Goal: Transaction & Acquisition: Purchase product/service

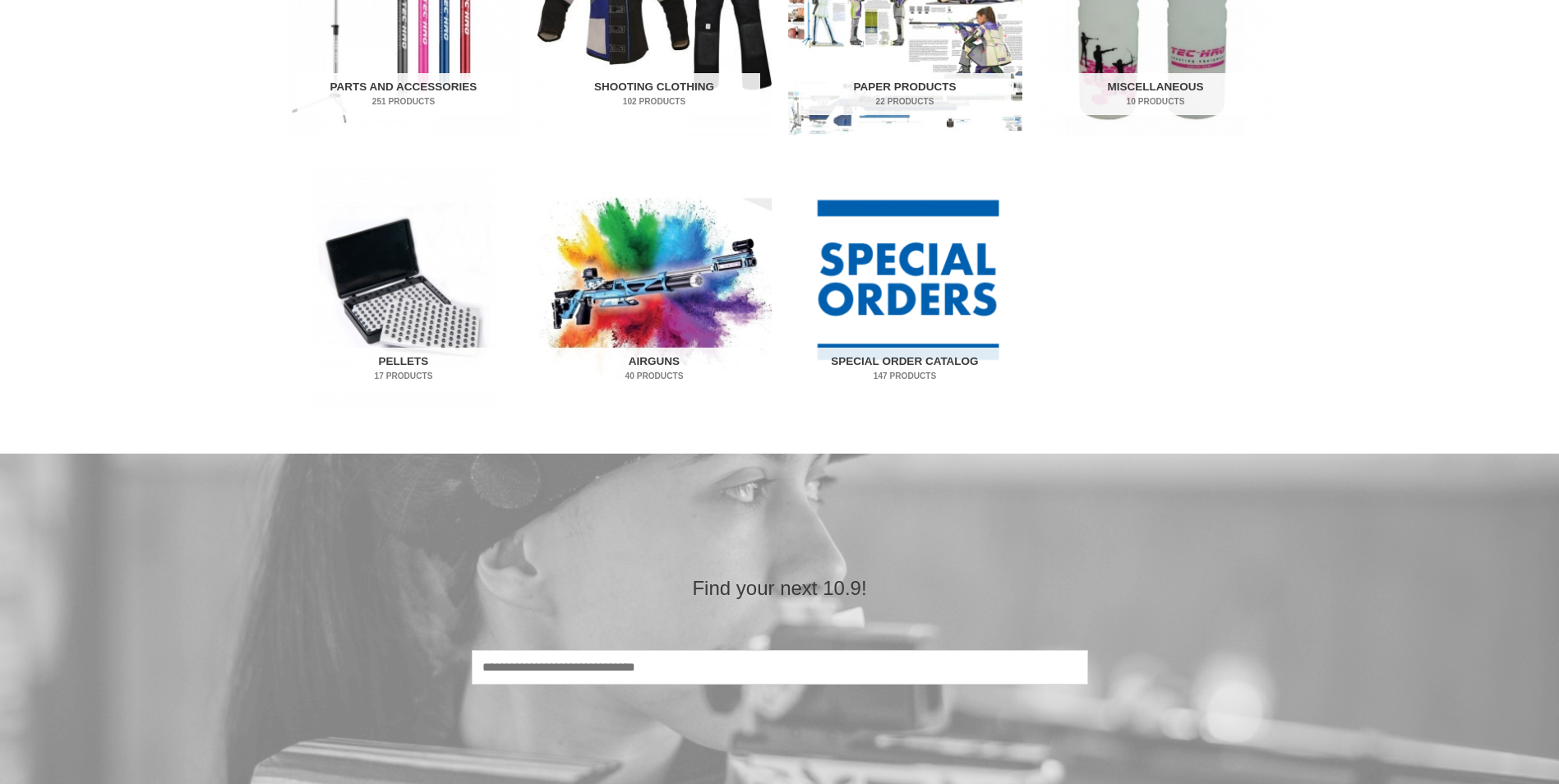
scroll to position [904, 0]
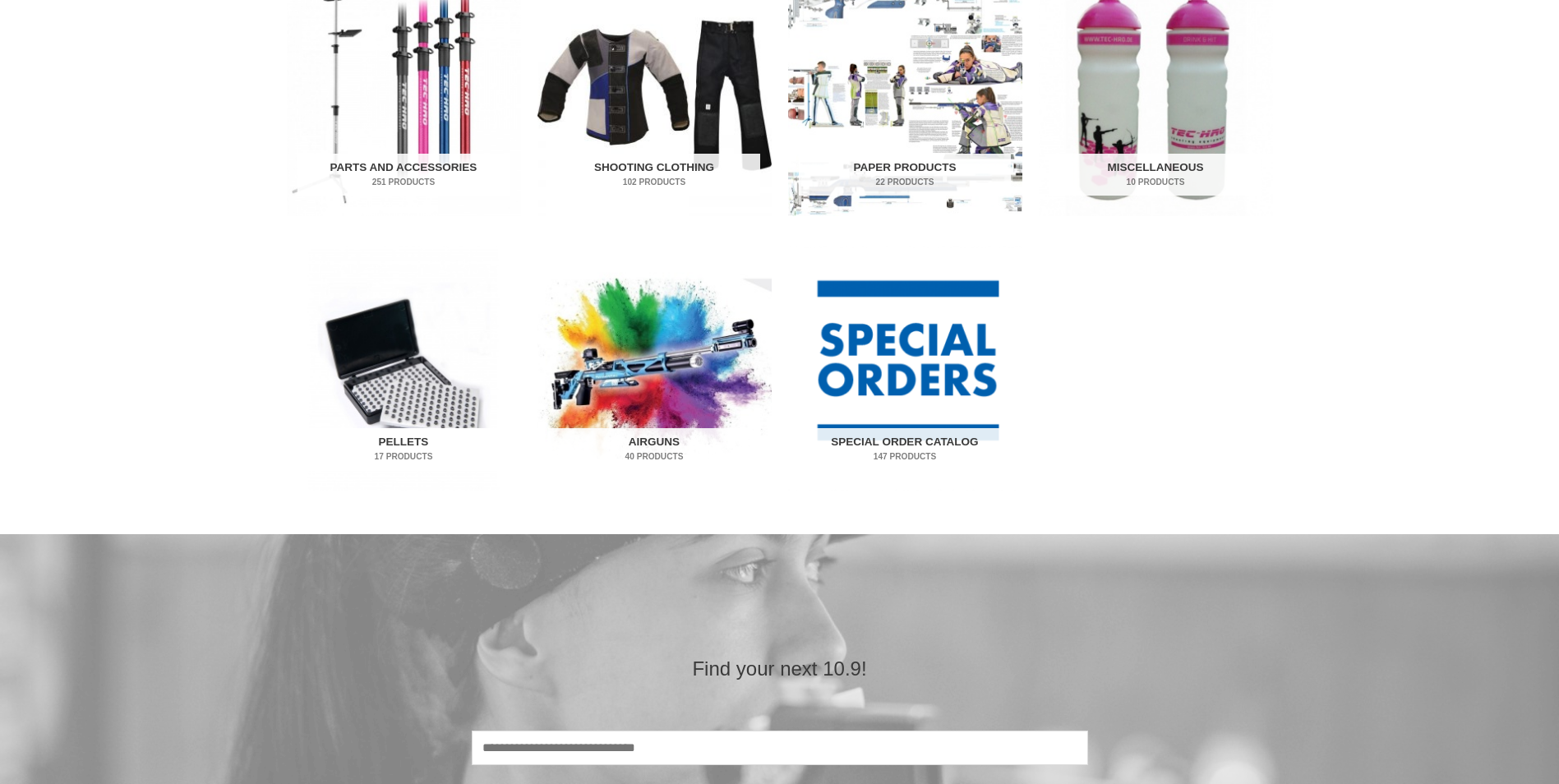
click at [413, 436] on h2 "Pellets 17 Products" at bounding box center [403, 449] width 212 height 43
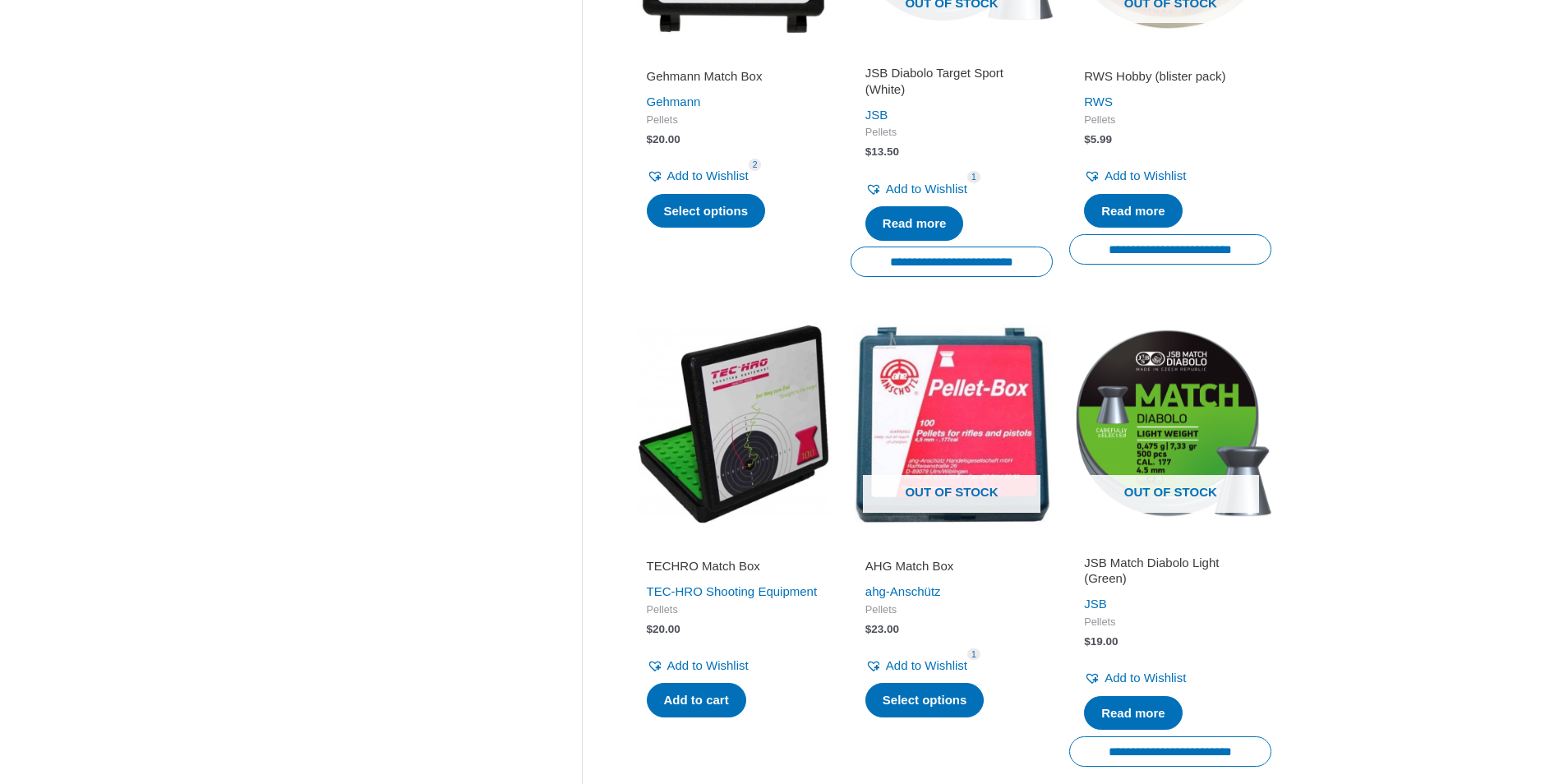
scroll to position [1972, 0]
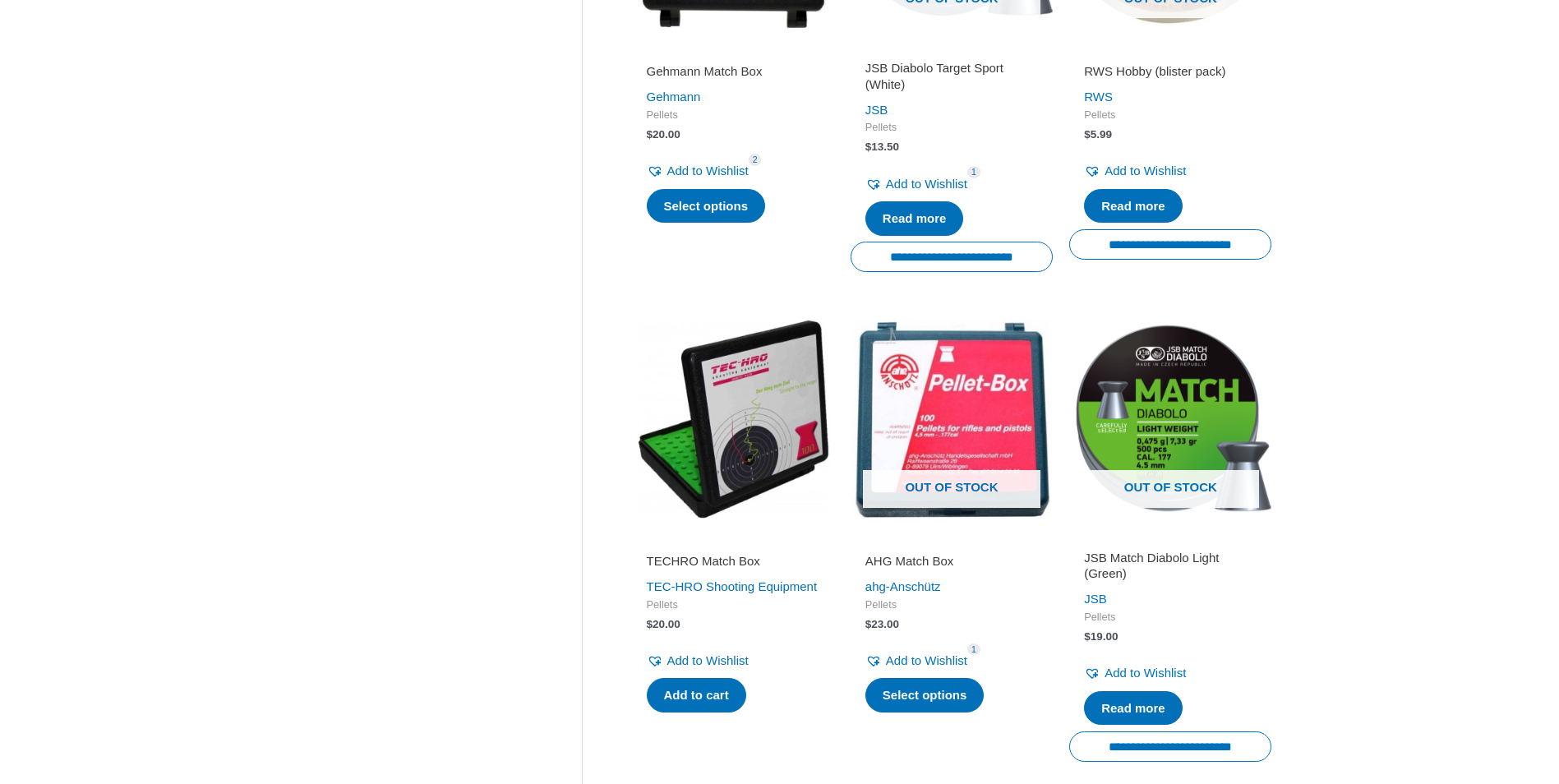
click at [751, 486] on img at bounding box center [733, 418] width 202 height 202
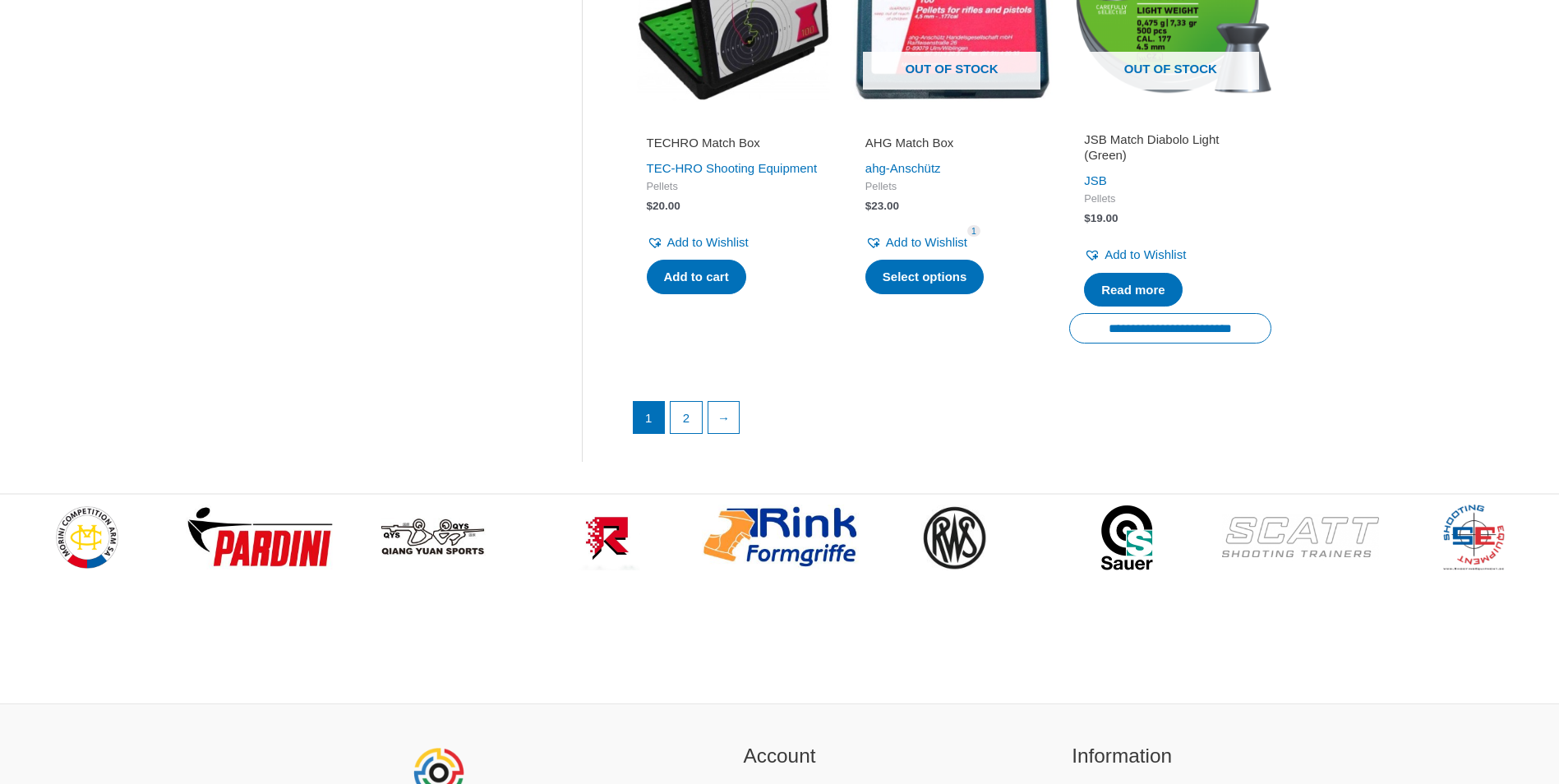
scroll to position [2383, 0]
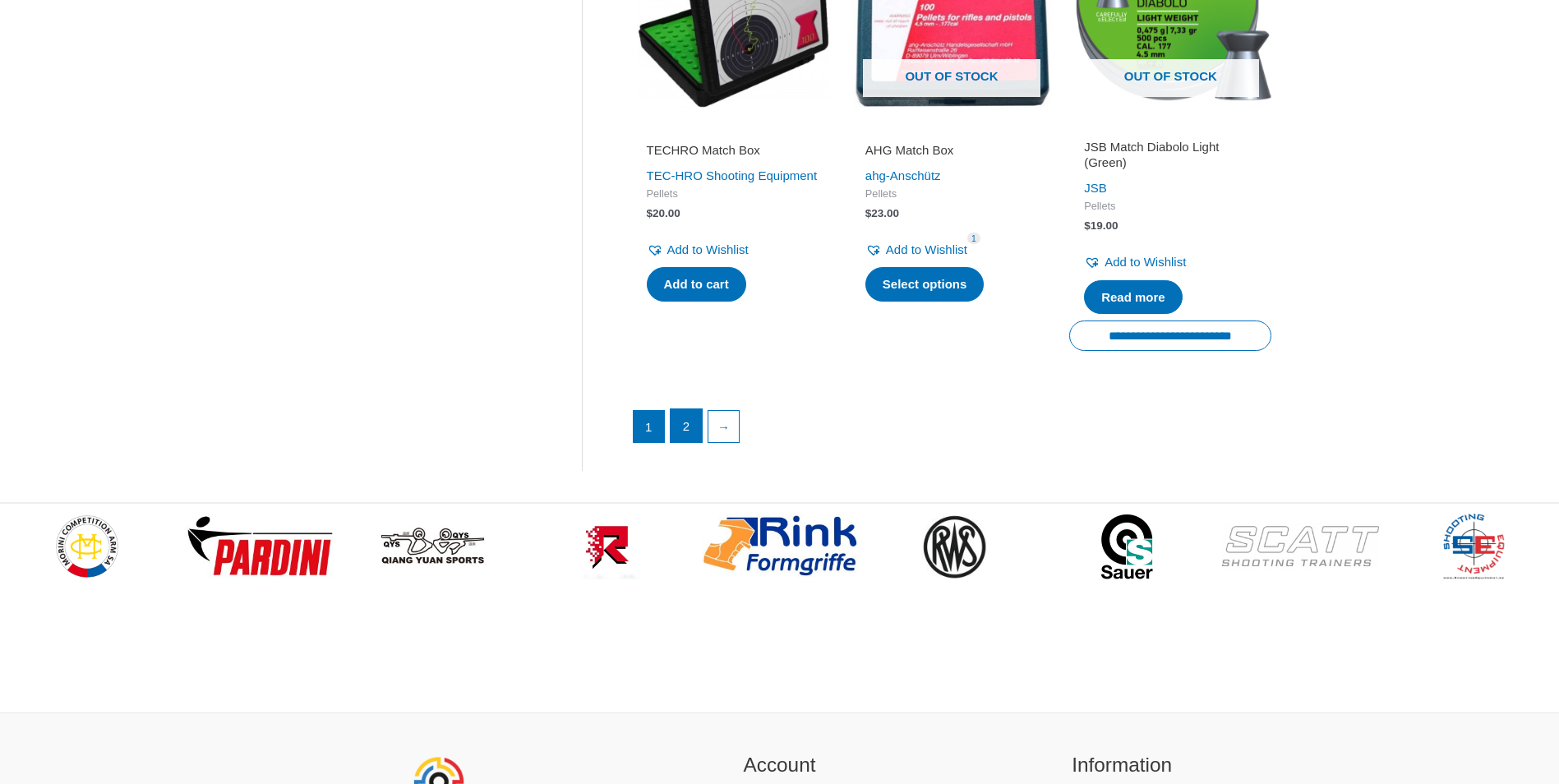
click at [683, 418] on link "2" at bounding box center [686, 425] width 32 height 32
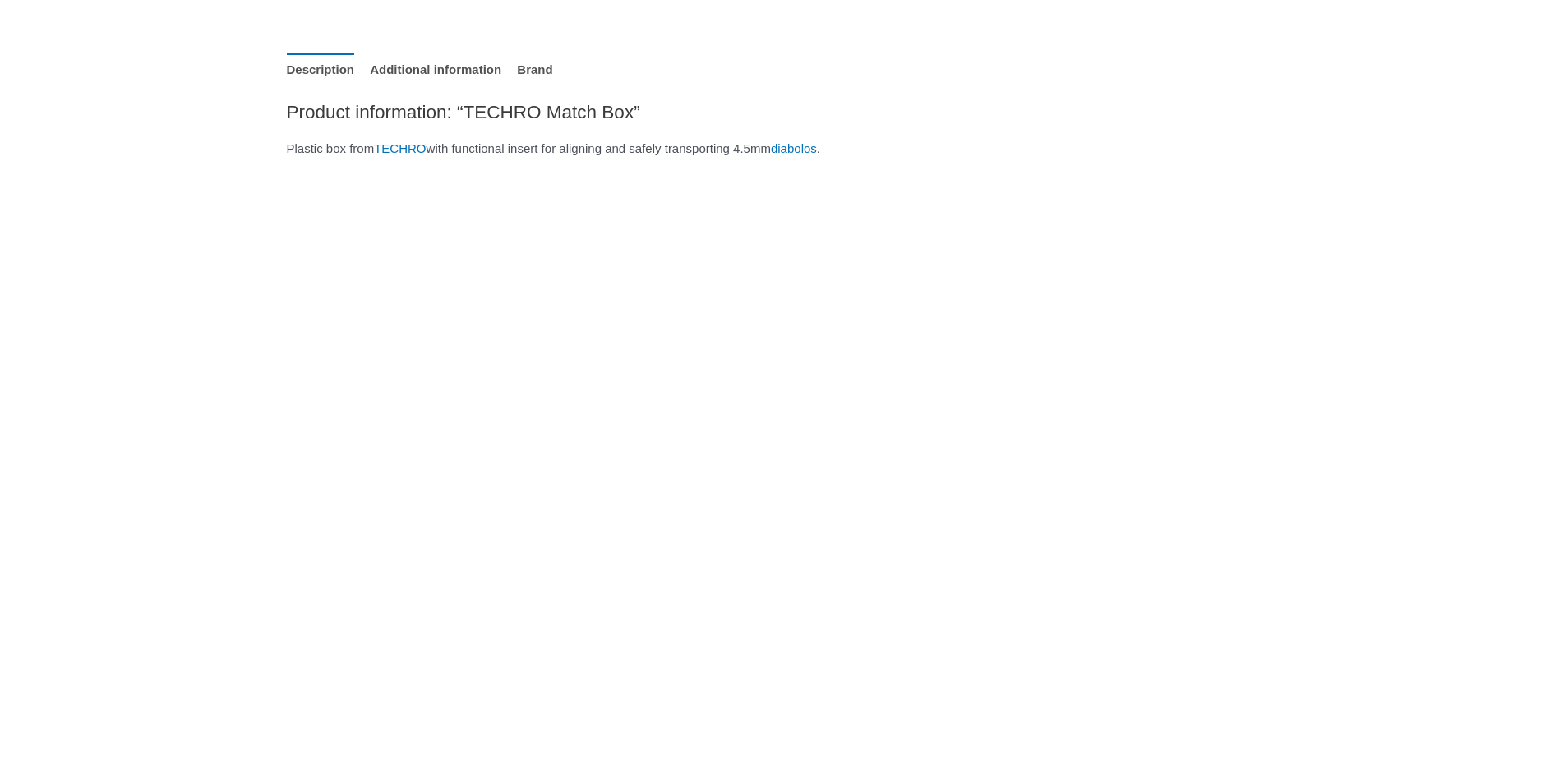
scroll to position [822, 0]
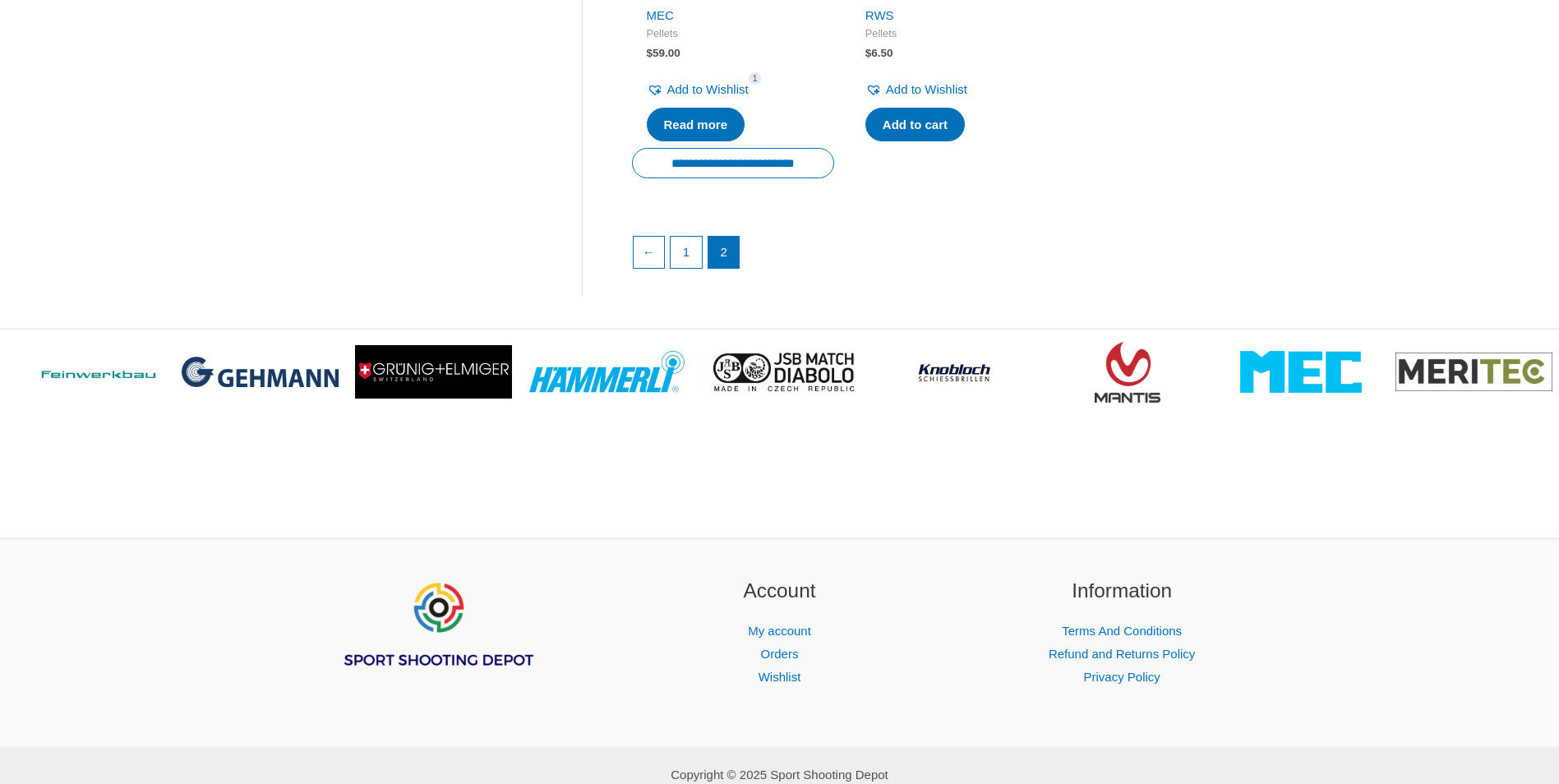
scroll to position [658, 0]
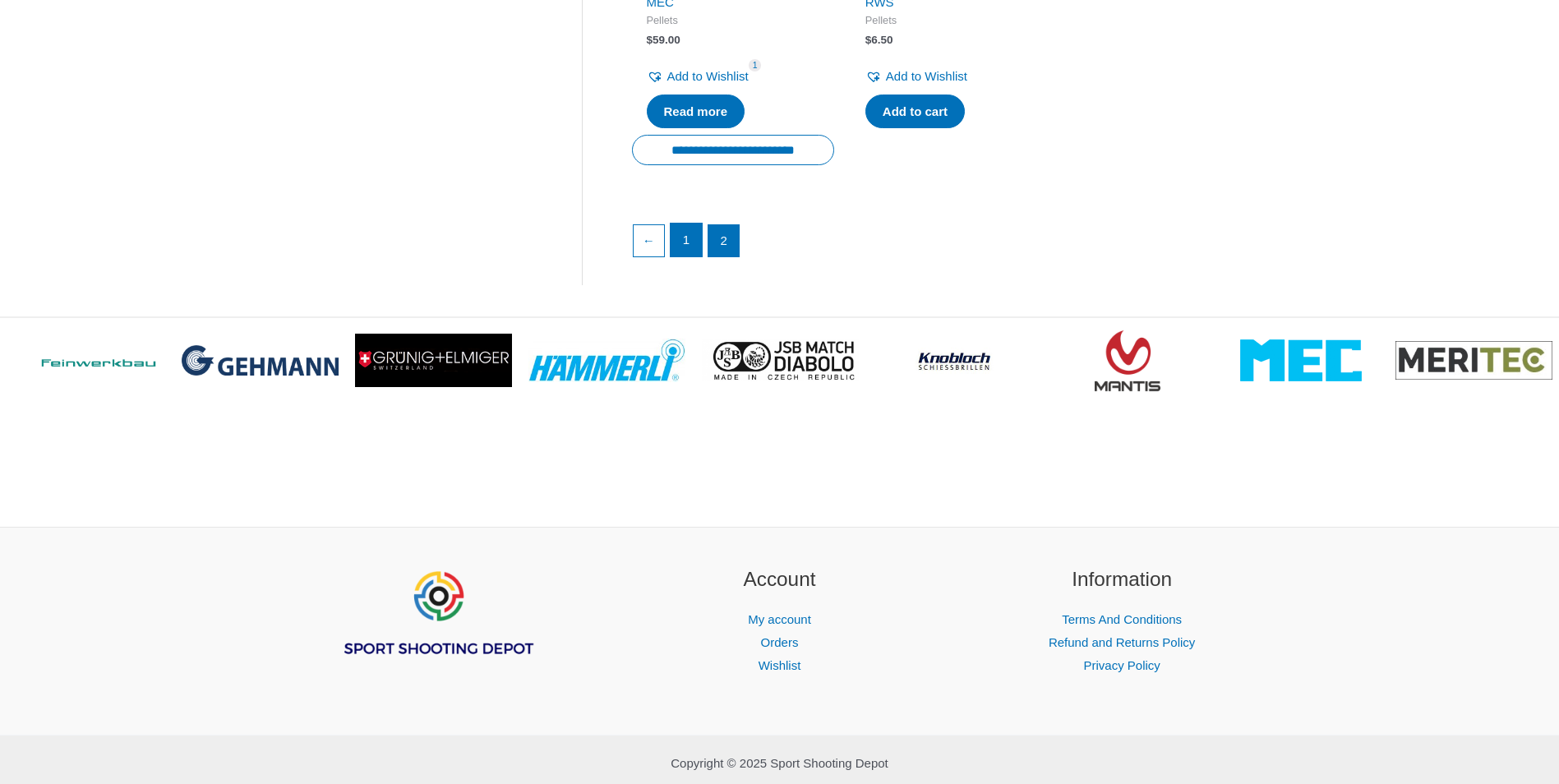
click at [682, 243] on link "1" at bounding box center [686, 240] width 32 height 32
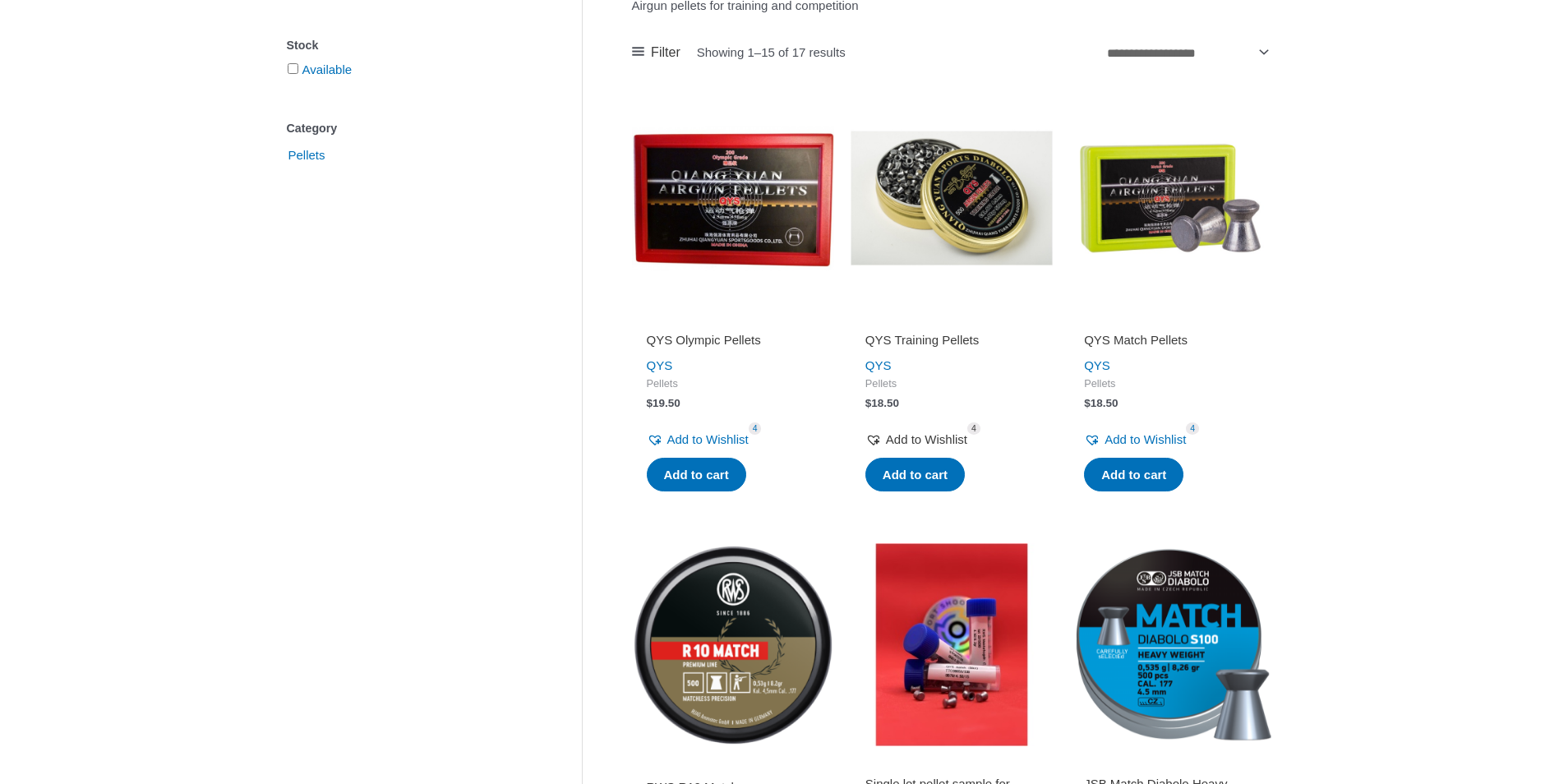
scroll to position [329, 0]
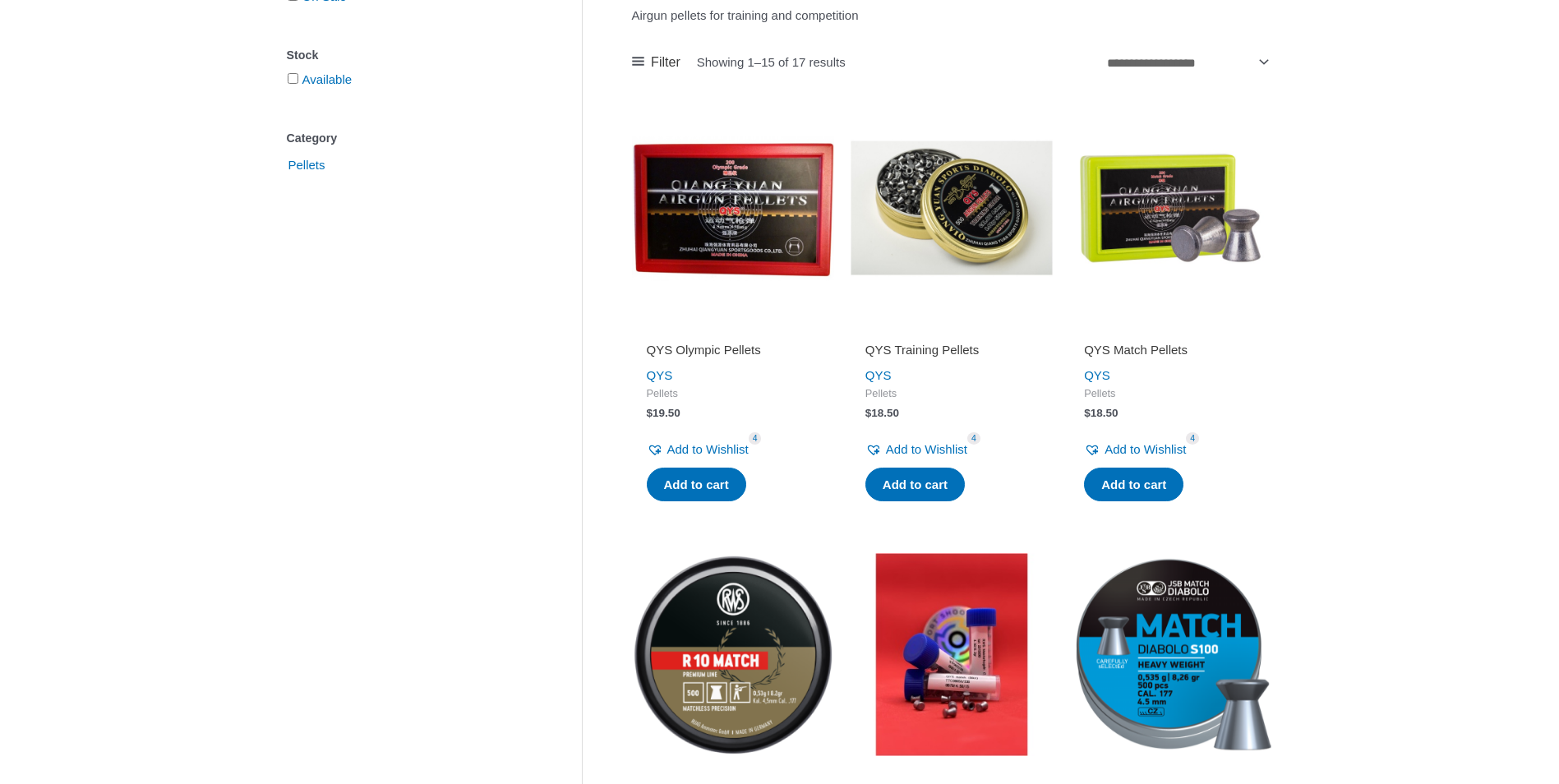
click at [741, 216] on img at bounding box center [733, 208] width 202 height 202
click at [978, 235] on img at bounding box center [952, 208] width 202 height 202
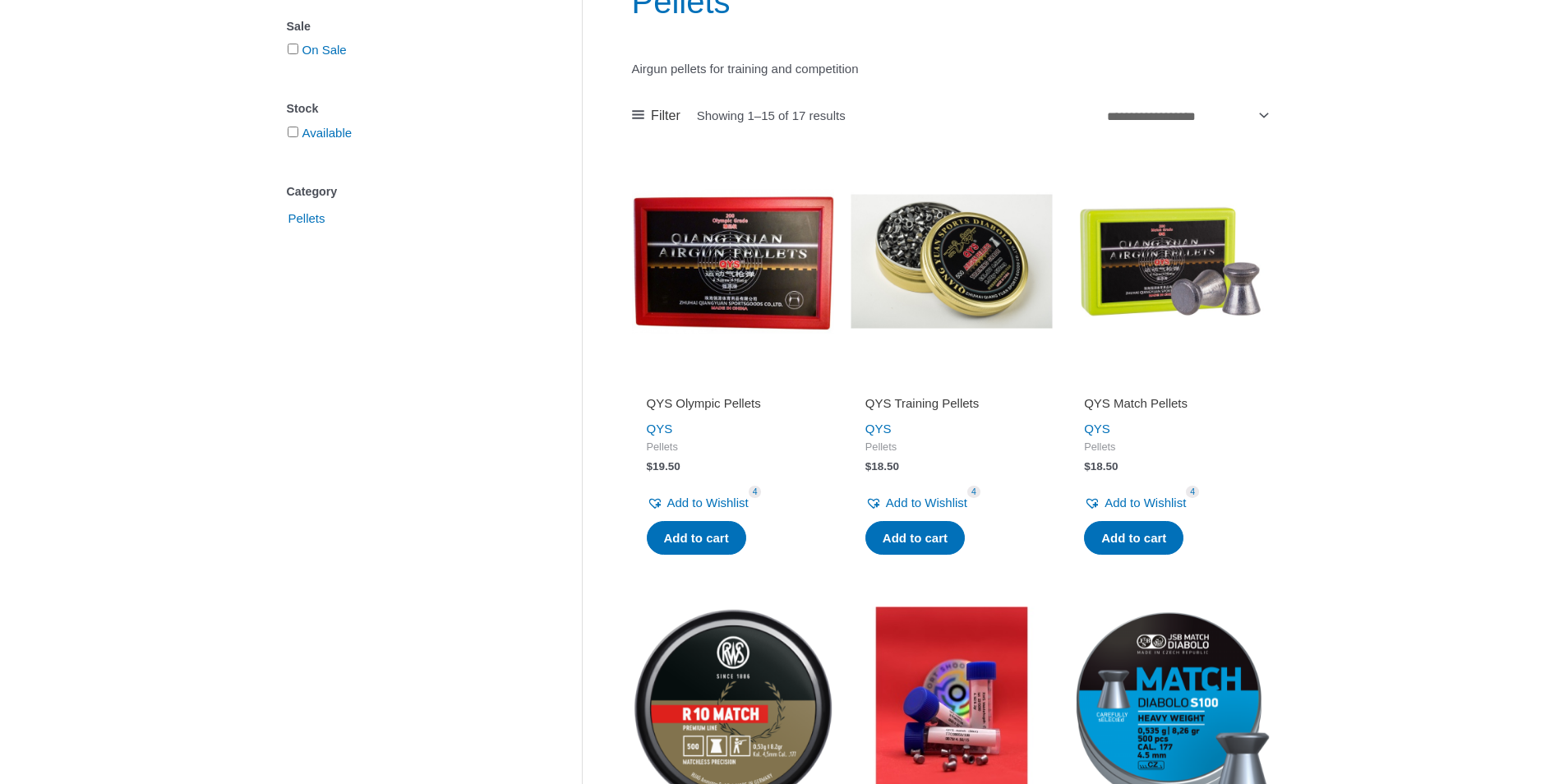
scroll to position [247, 0]
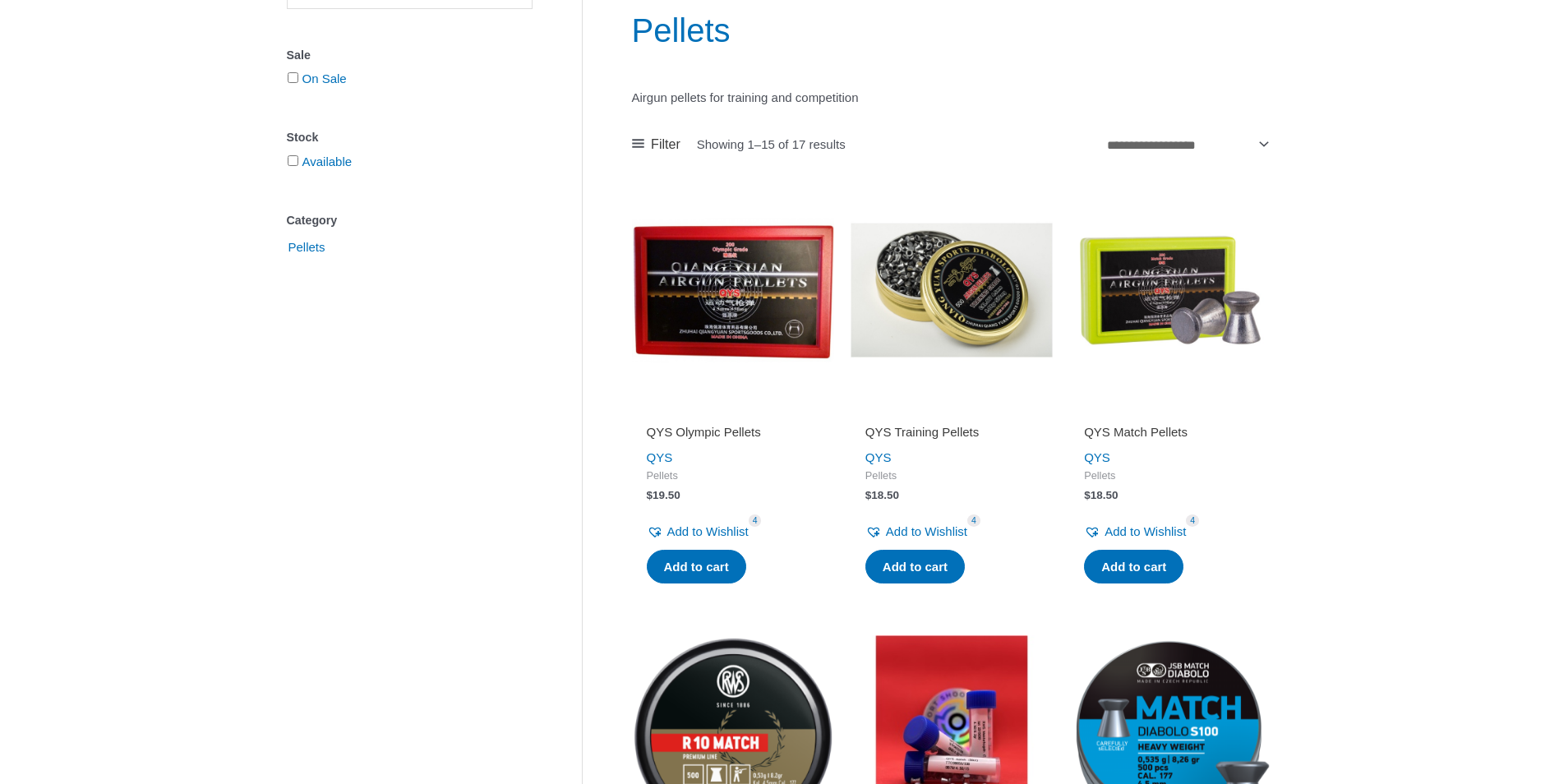
click at [968, 295] on img at bounding box center [952, 290] width 202 height 202
click at [746, 286] on img at bounding box center [733, 290] width 202 height 202
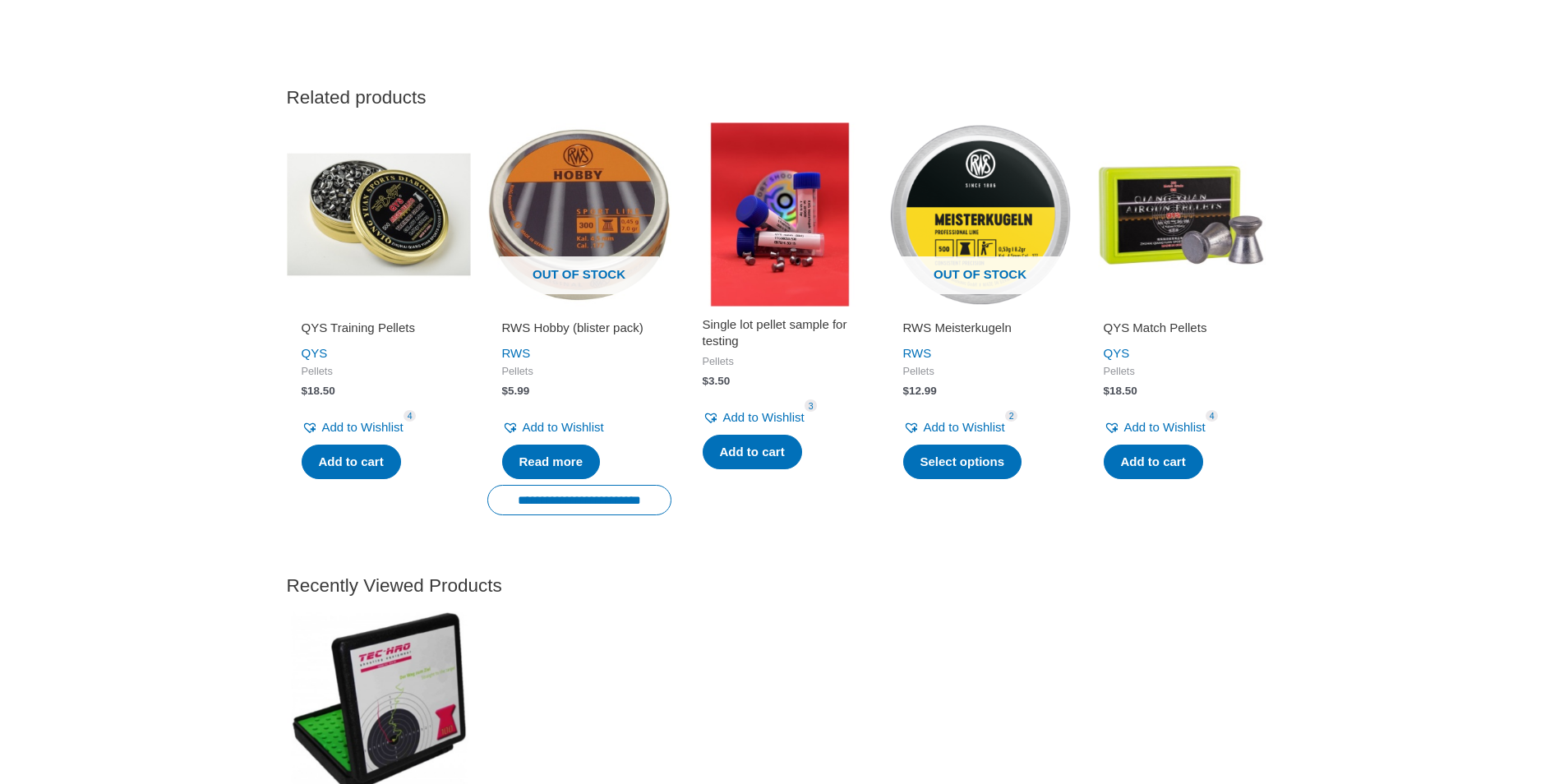
scroll to position [1890, 0]
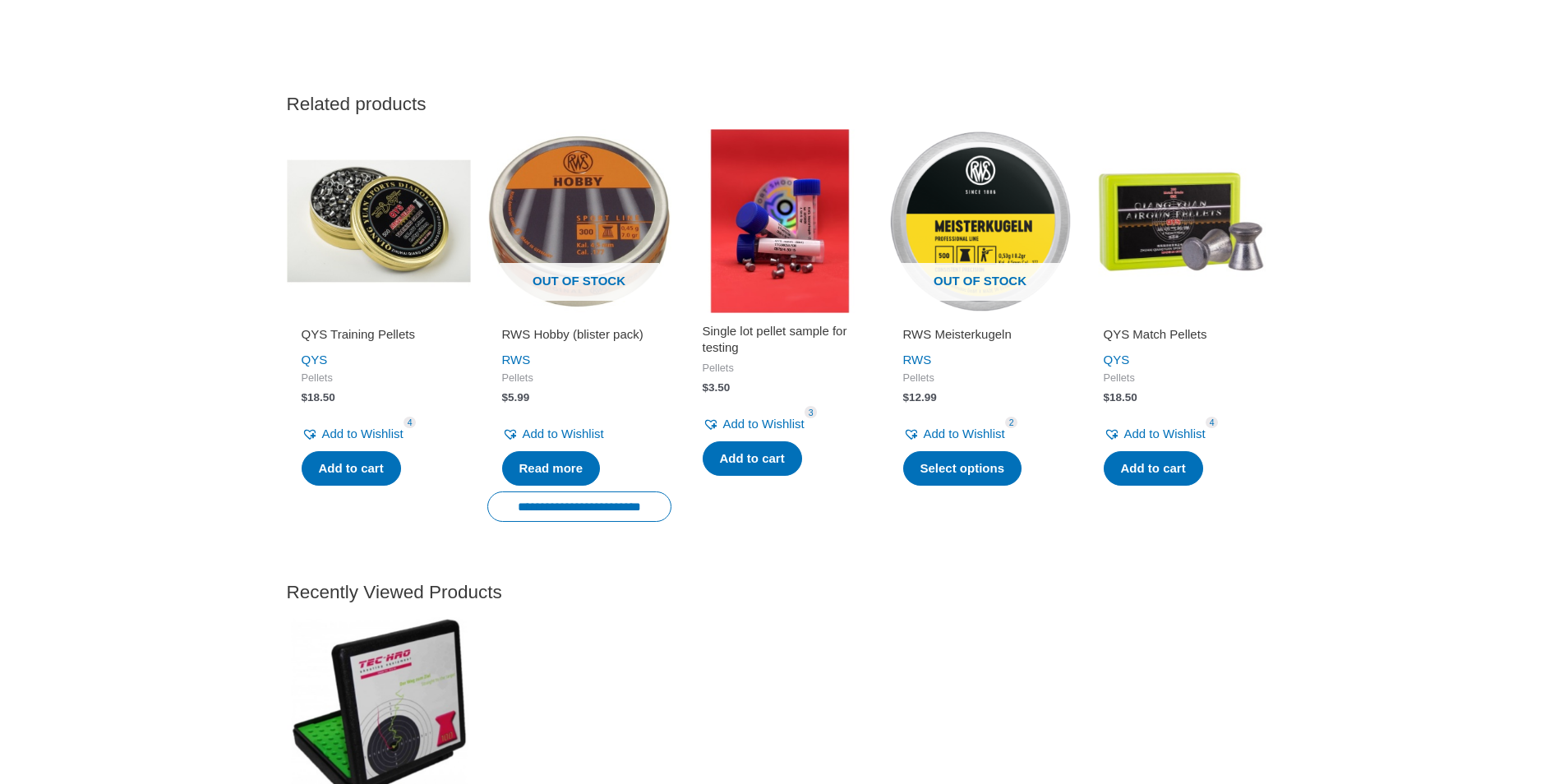
click at [379, 261] on img at bounding box center [378, 220] width 184 height 184
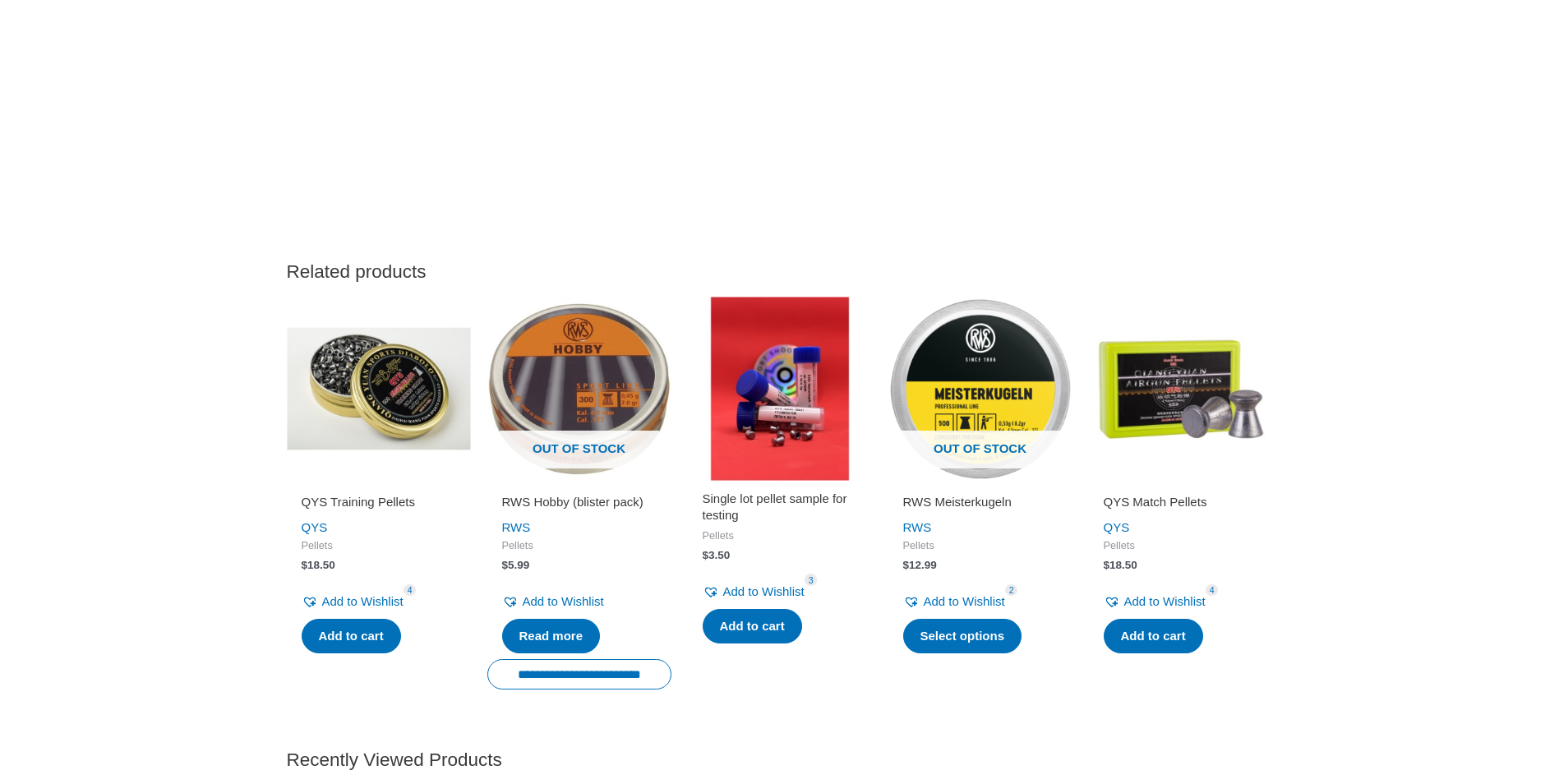
scroll to position [1725, 0]
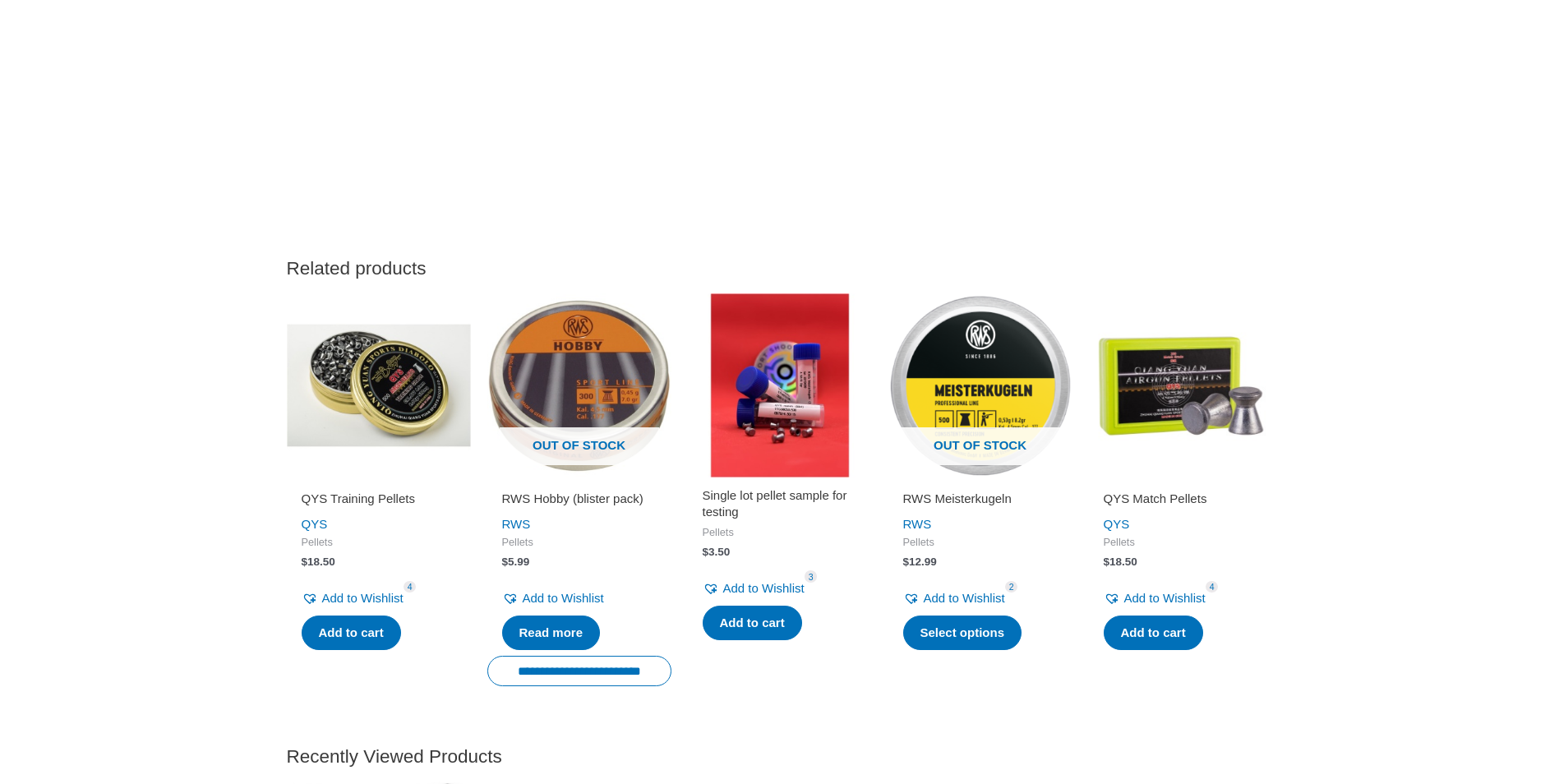
click at [1150, 444] on img at bounding box center [1181, 384] width 184 height 184
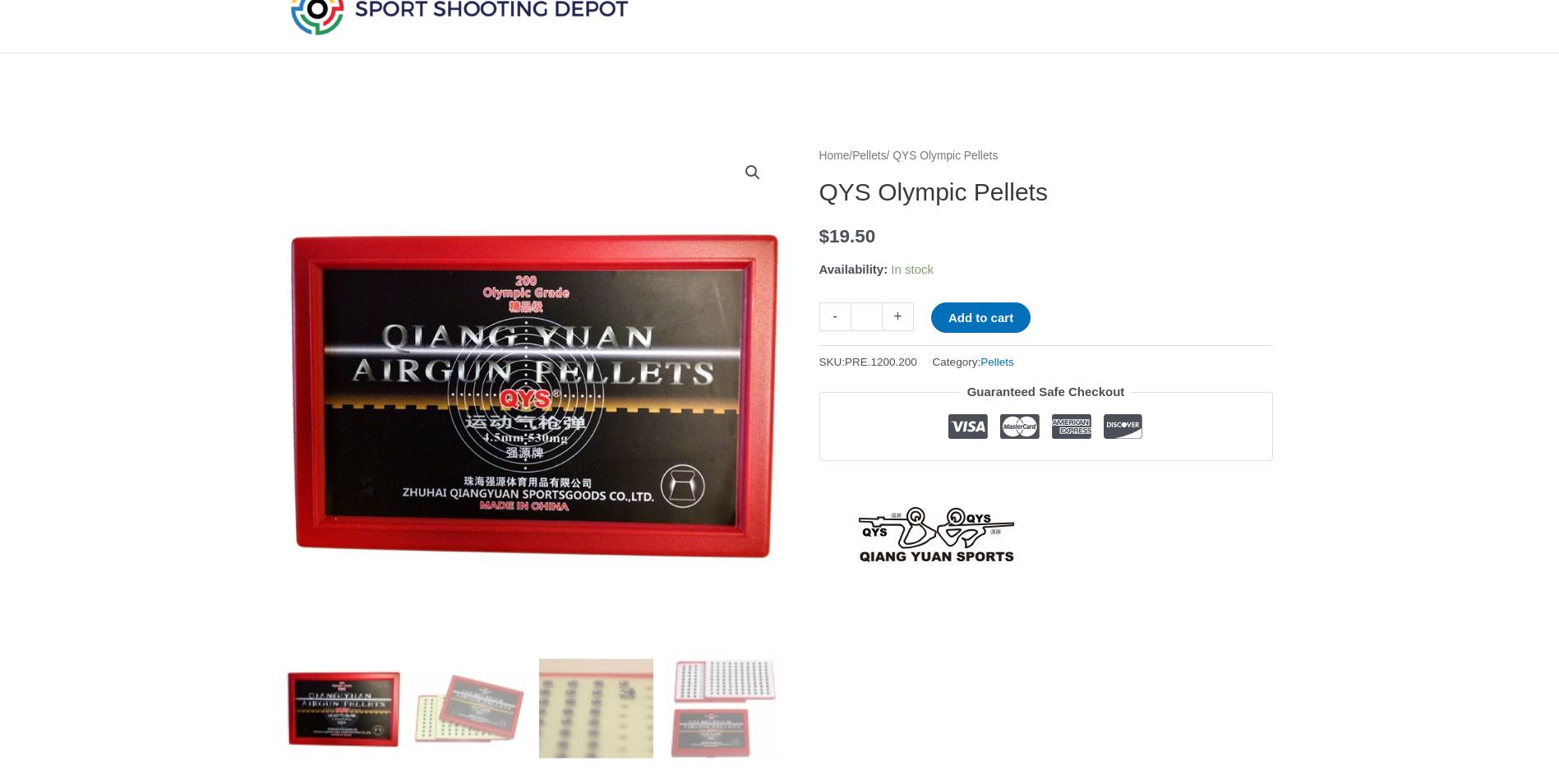
scroll to position [82, 0]
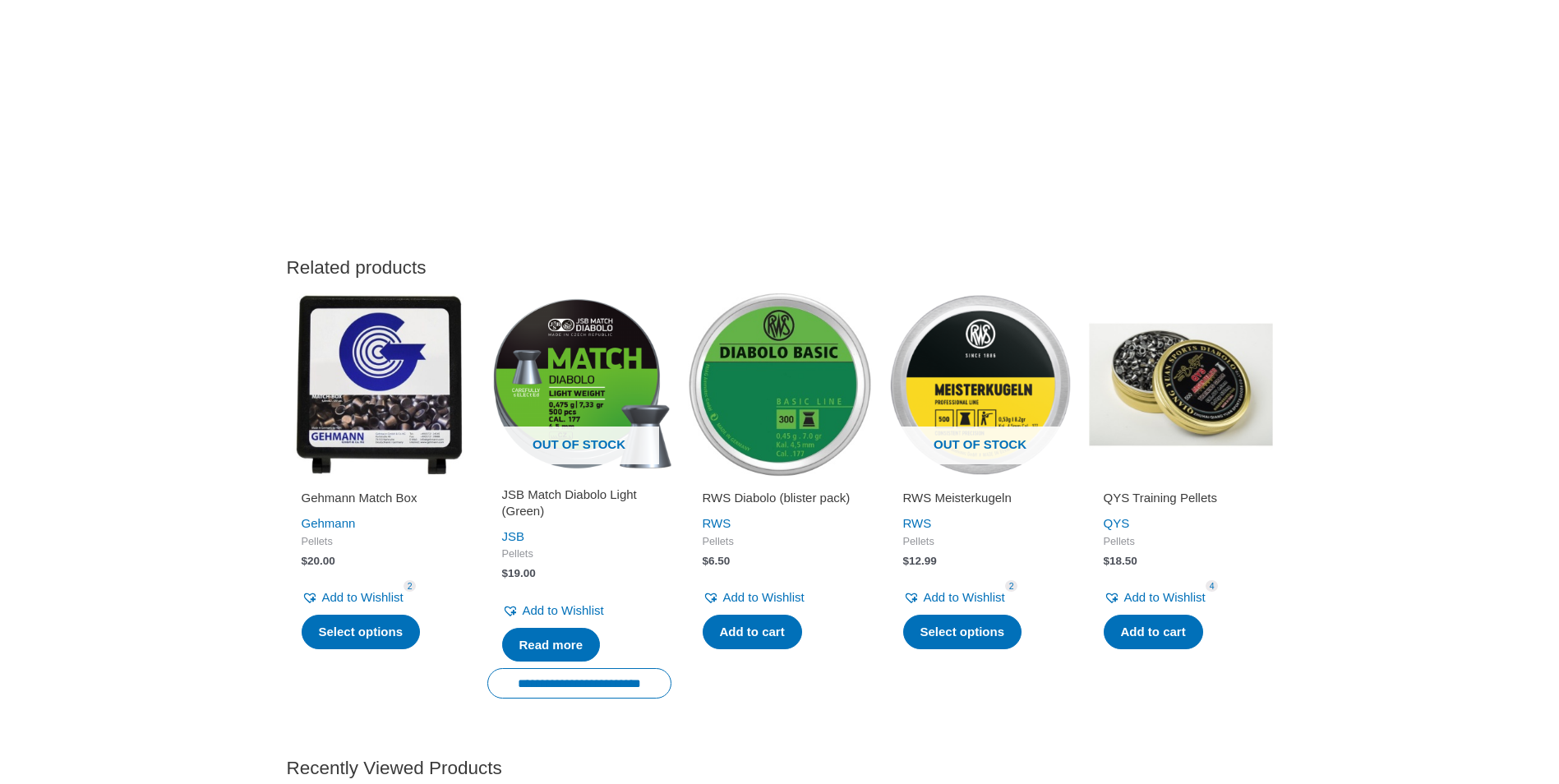
scroll to position [1725, 0]
click at [1199, 465] on img at bounding box center [1181, 384] width 184 height 184
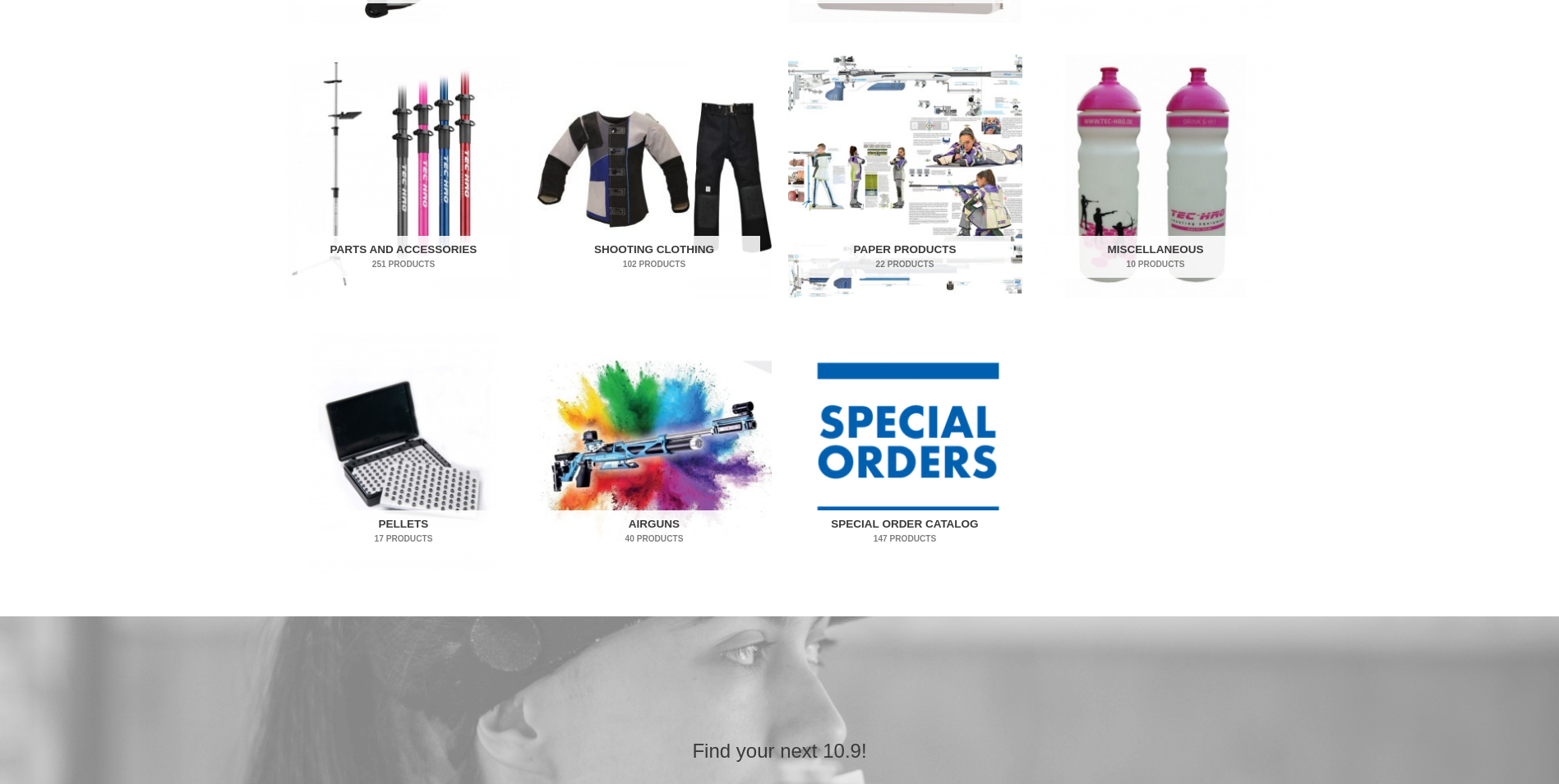
scroll to position [904, 0]
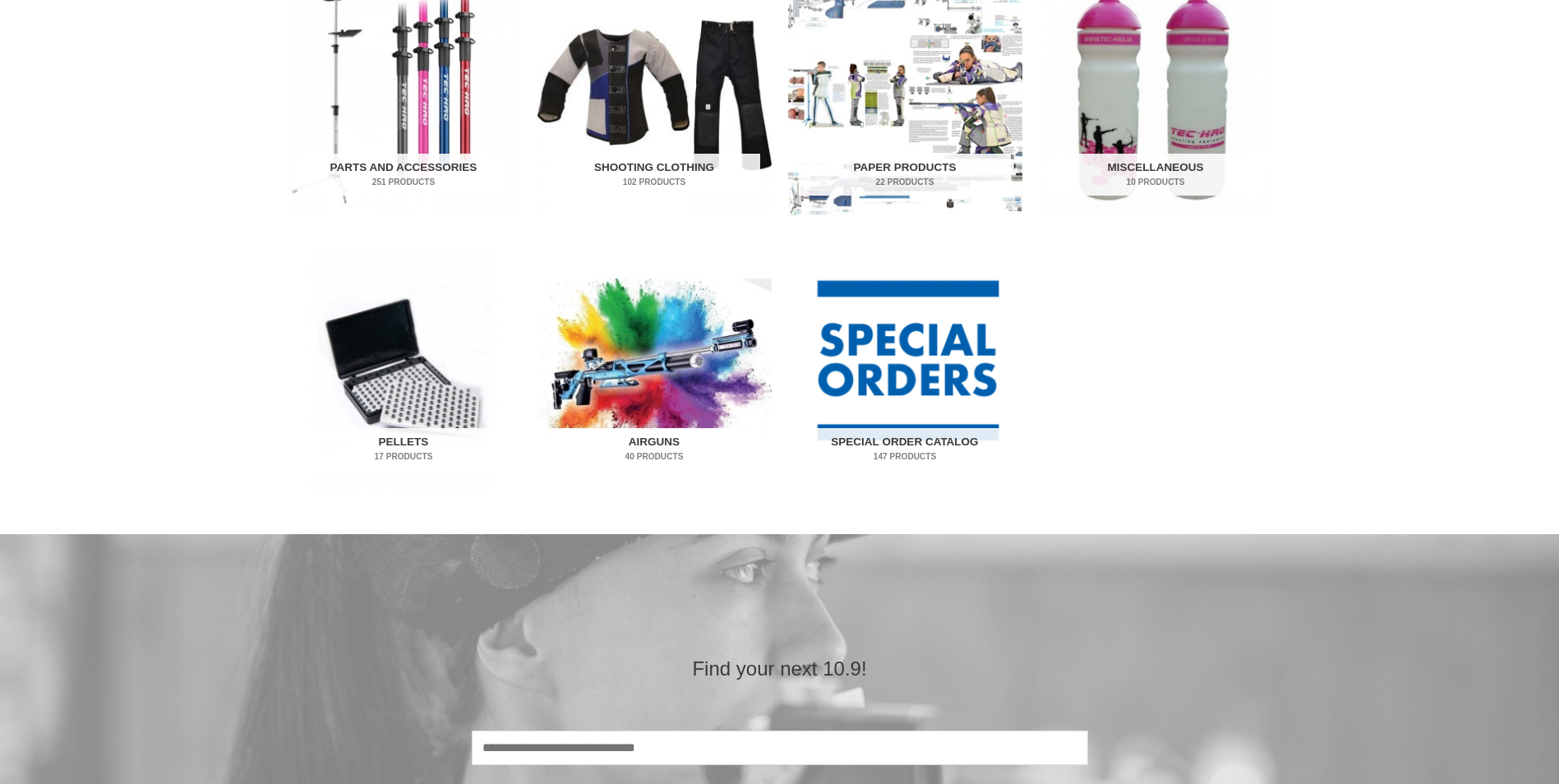
click at [644, 439] on h2 "Airguns 40 Products" at bounding box center [654, 449] width 212 height 43
click at [411, 395] on img "Visit product category Pellets" at bounding box center [404, 369] width 234 height 244
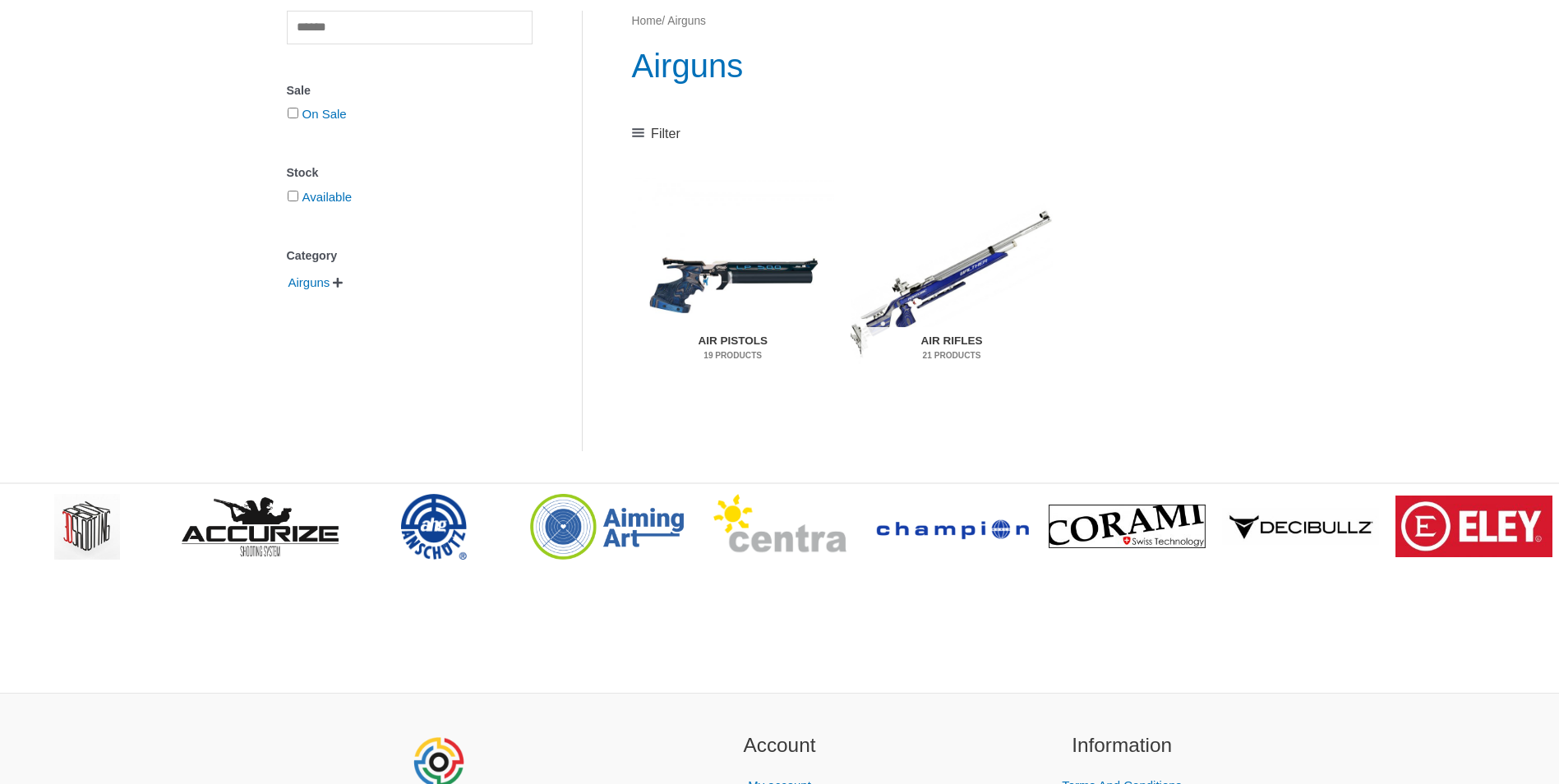
scroll to position [247, 0]
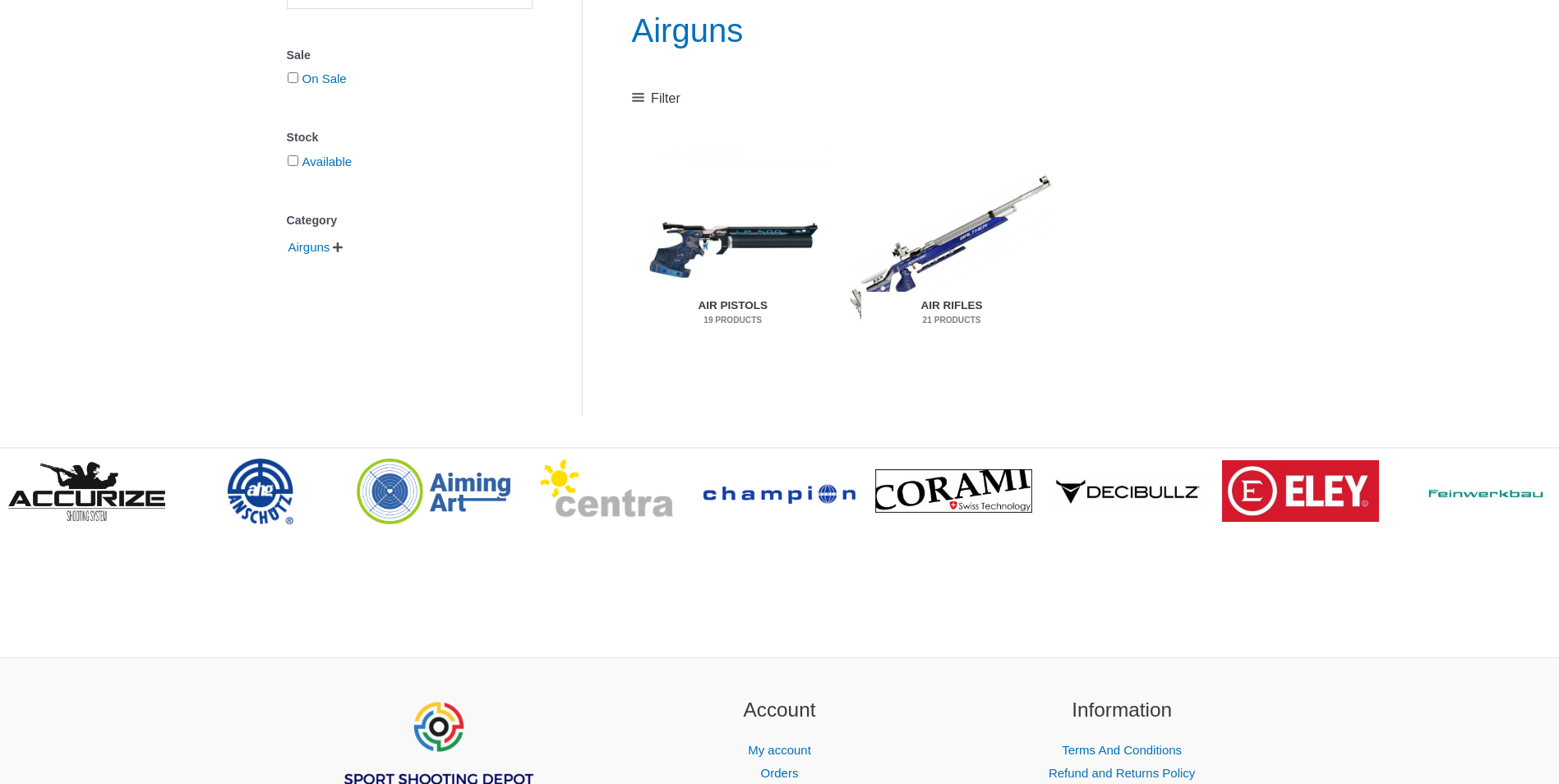
click at [931, 299] on h2 "Air Rifles 21 Products" at bounding box center [951, 313] width 180 height 43
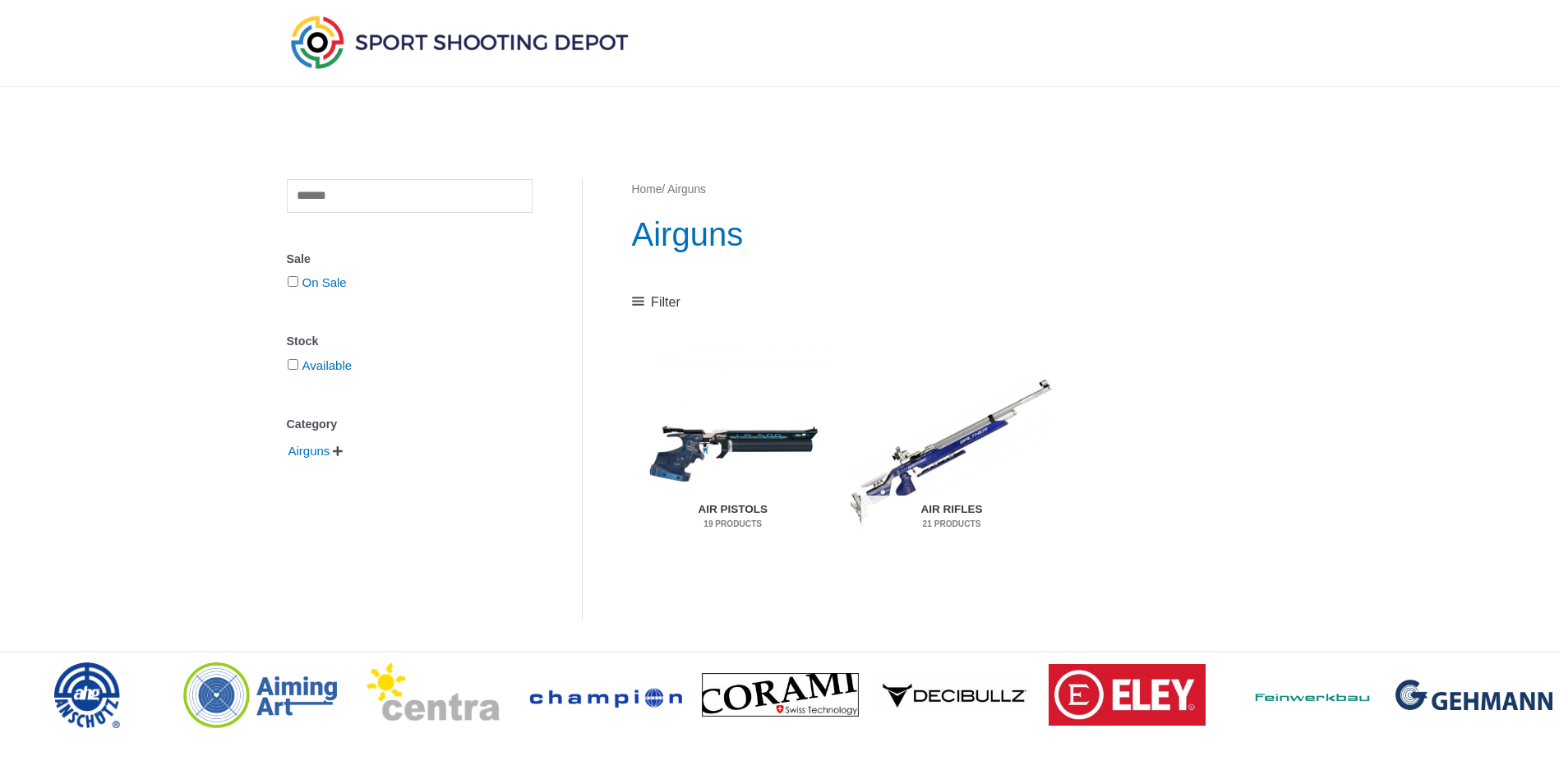
scroll to position [0, 0]
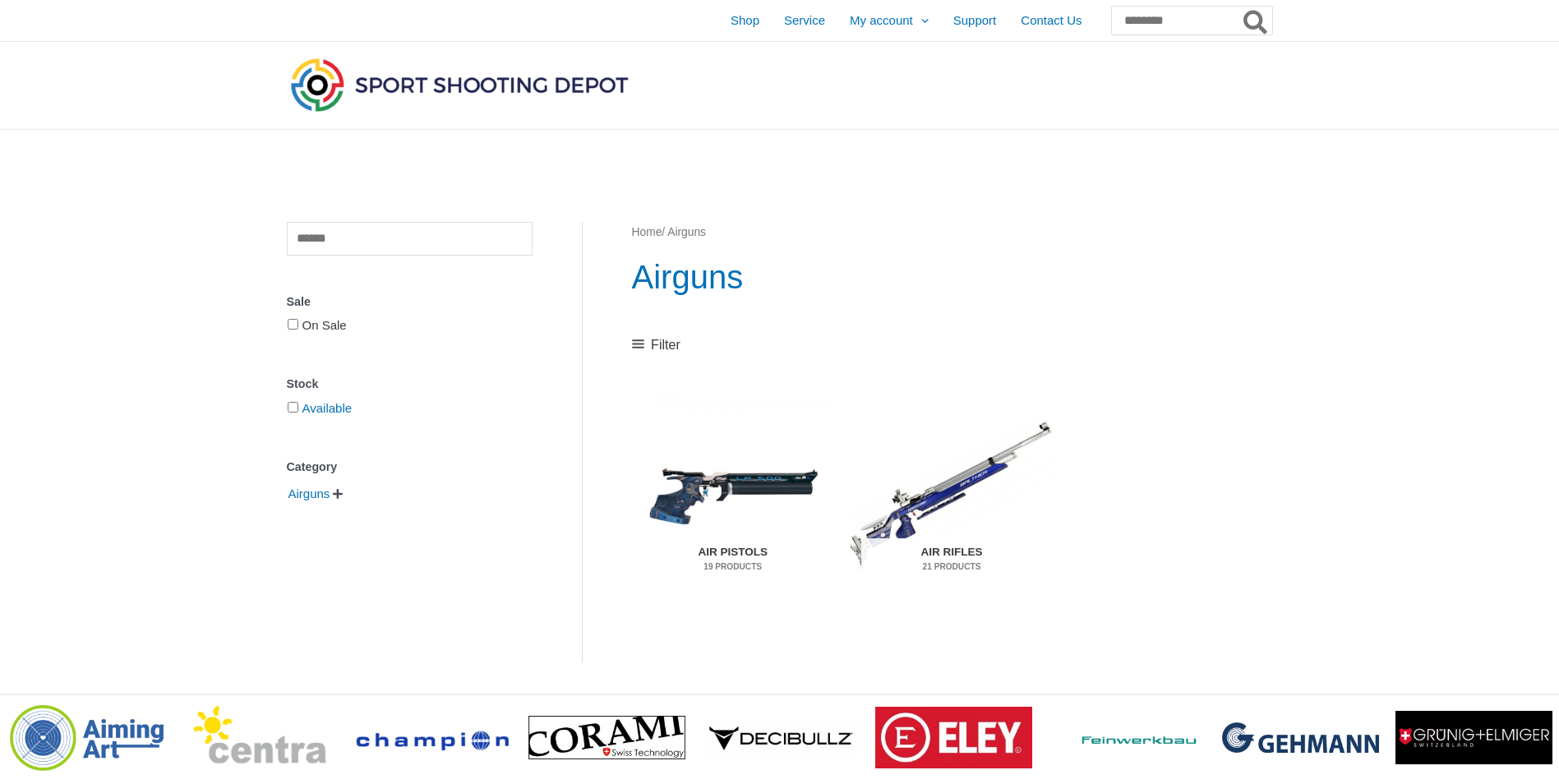
click at [310, 329] on link "On Sale" at bounding box center [325, 325] width 44 height 14
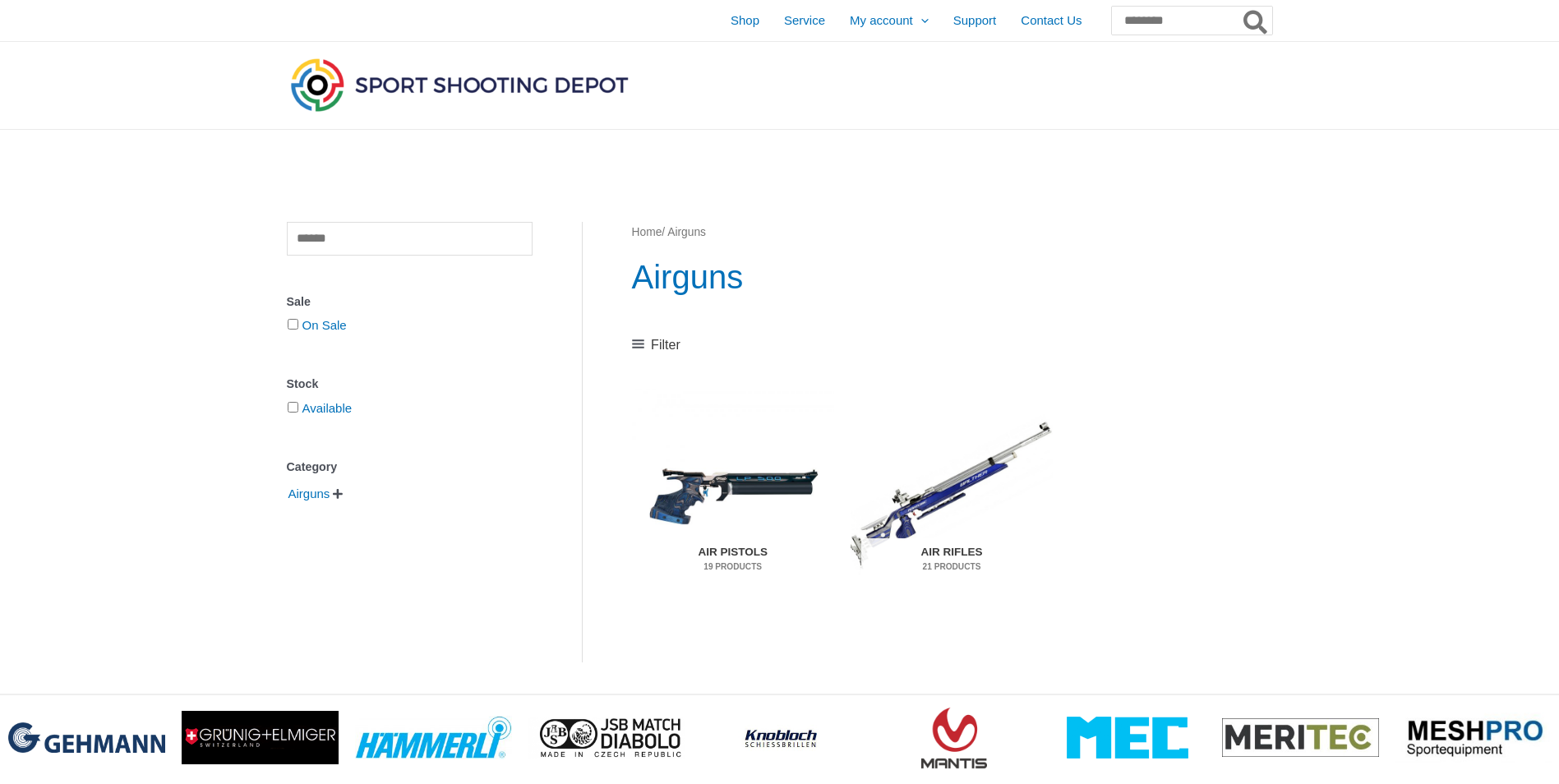
click at [749, 472] on img "Visit product category Air Pistols" at bounding box center [733, 494] width 202 height 212
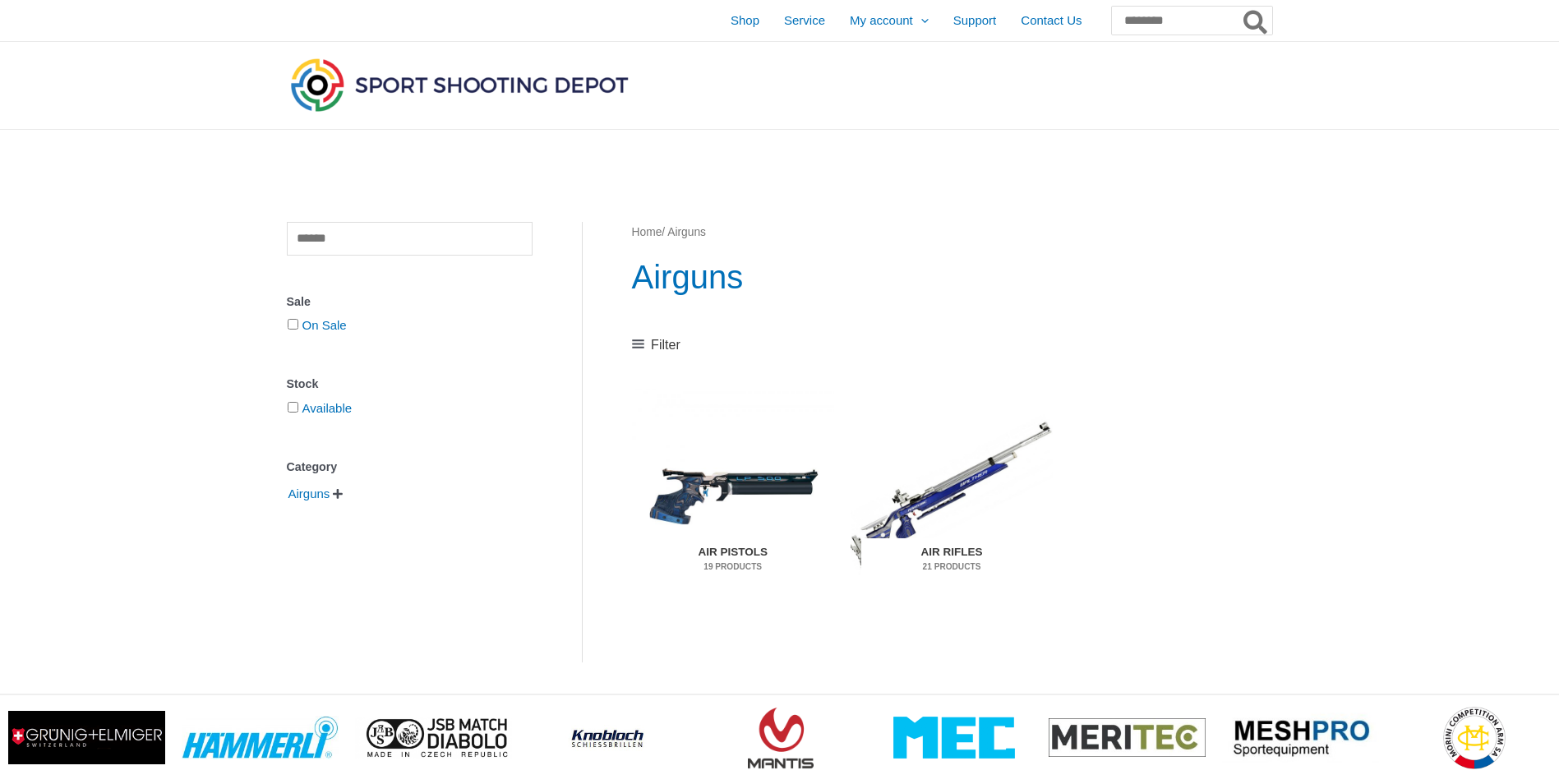
click at [963, 508] on img "Visit product category Air Rifles" at bounding box center [952, 494] width 202 height 212
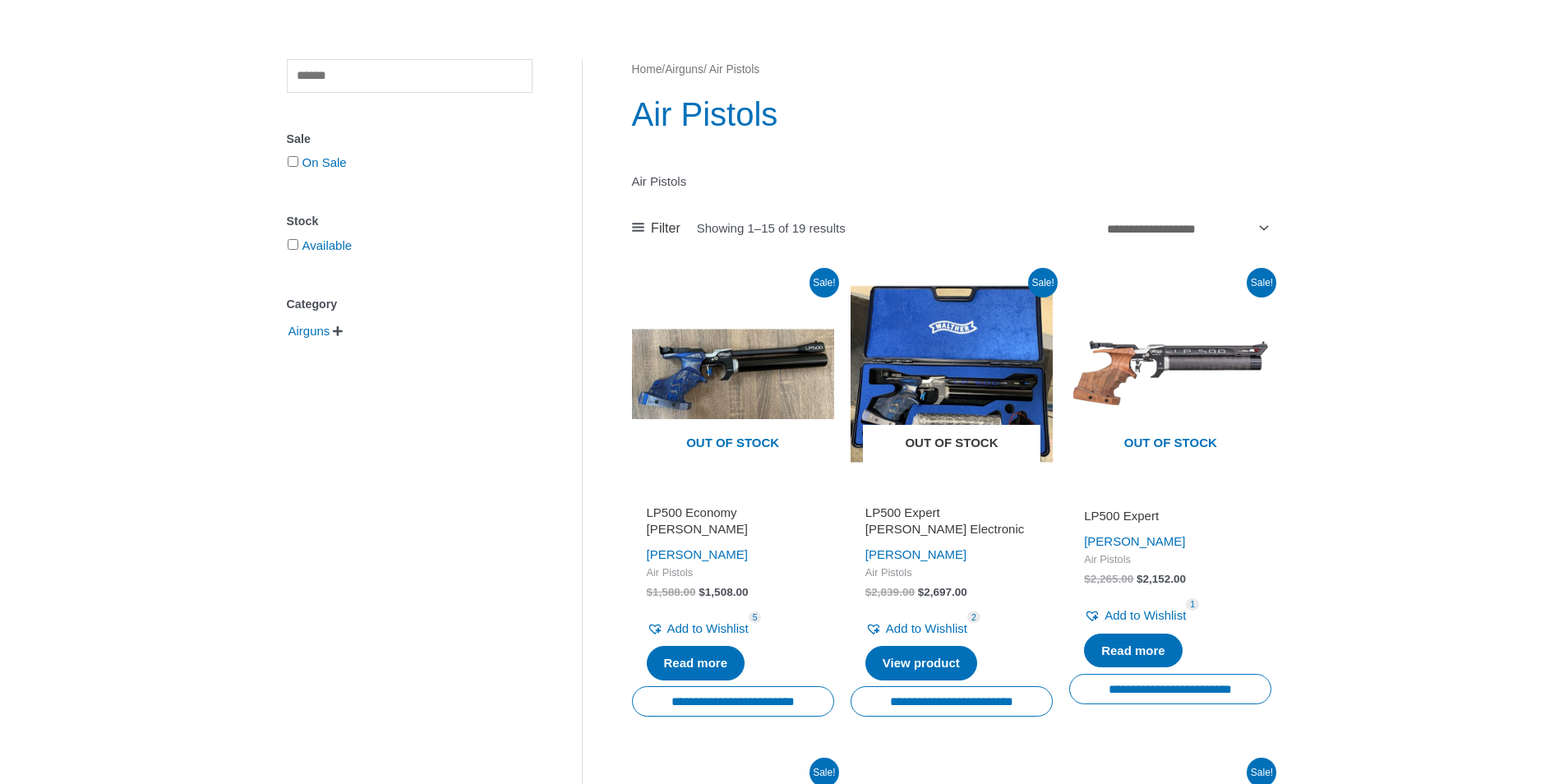
scroll to position [164, 0]
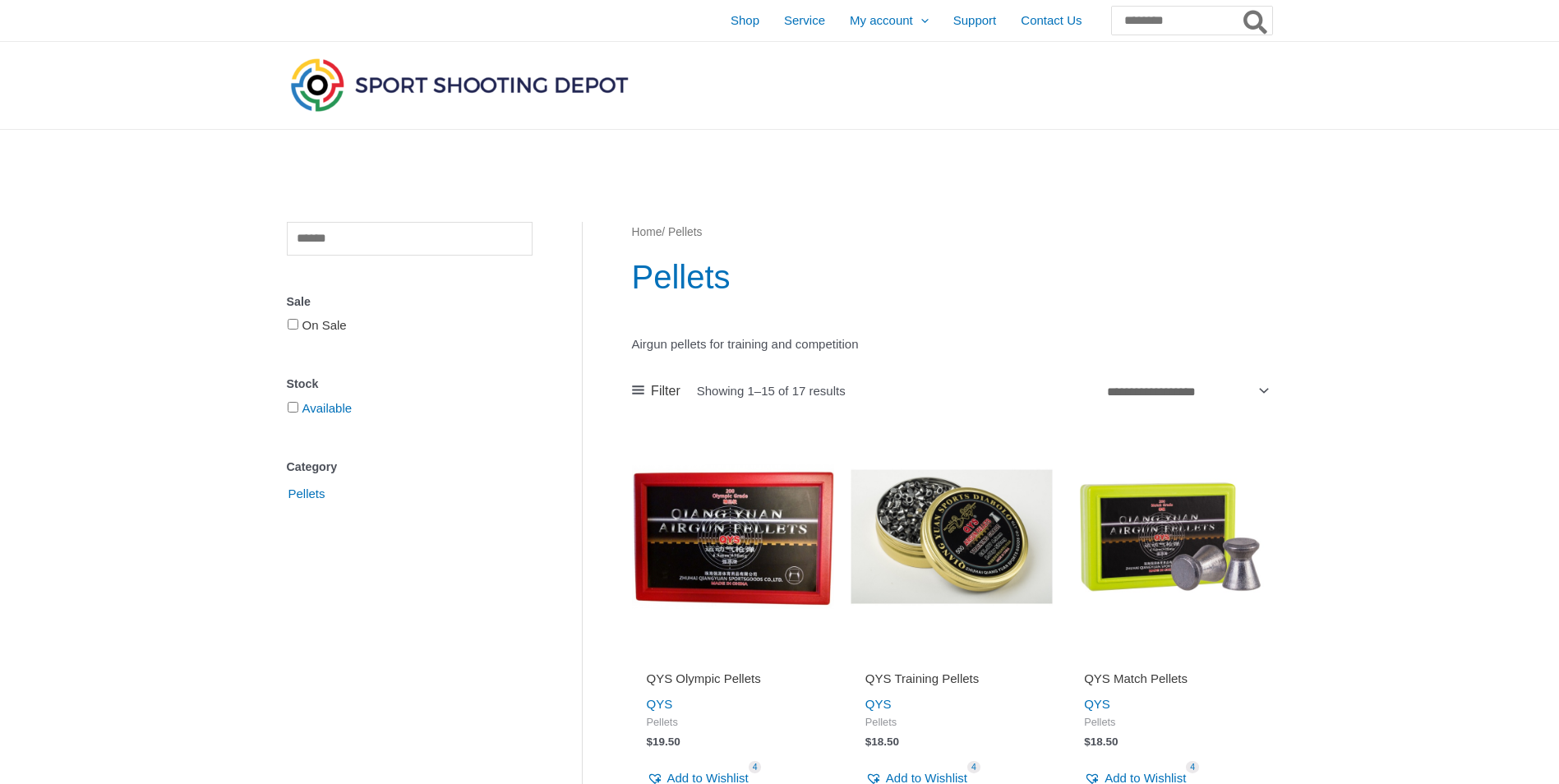
click at [310, 326] on link "On Sale" at bounding box center [325, 325] width 44 height 14
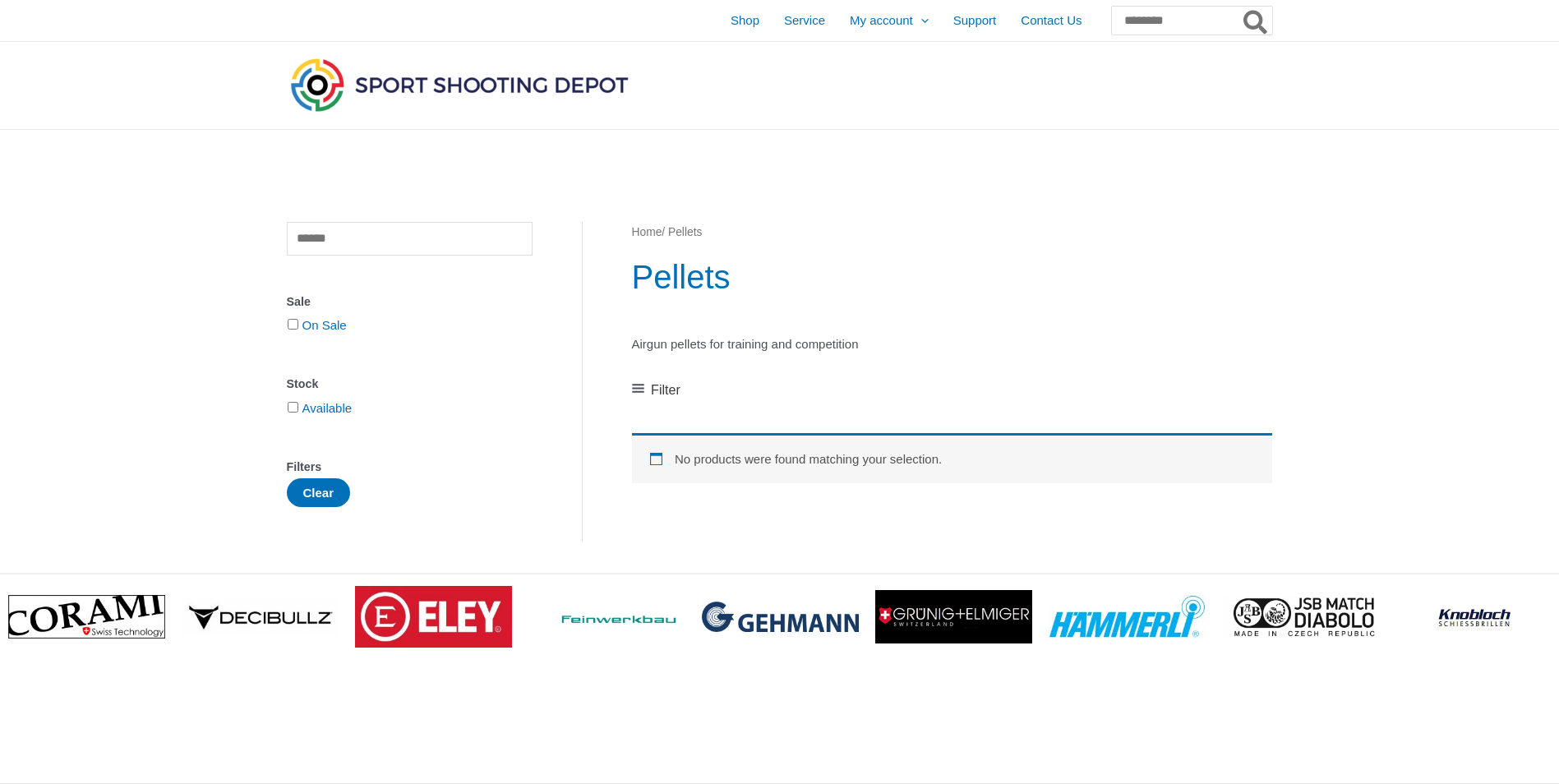
click at [657, 390] on span "Filter" at bounding box center [665, 390] width 30 height 25
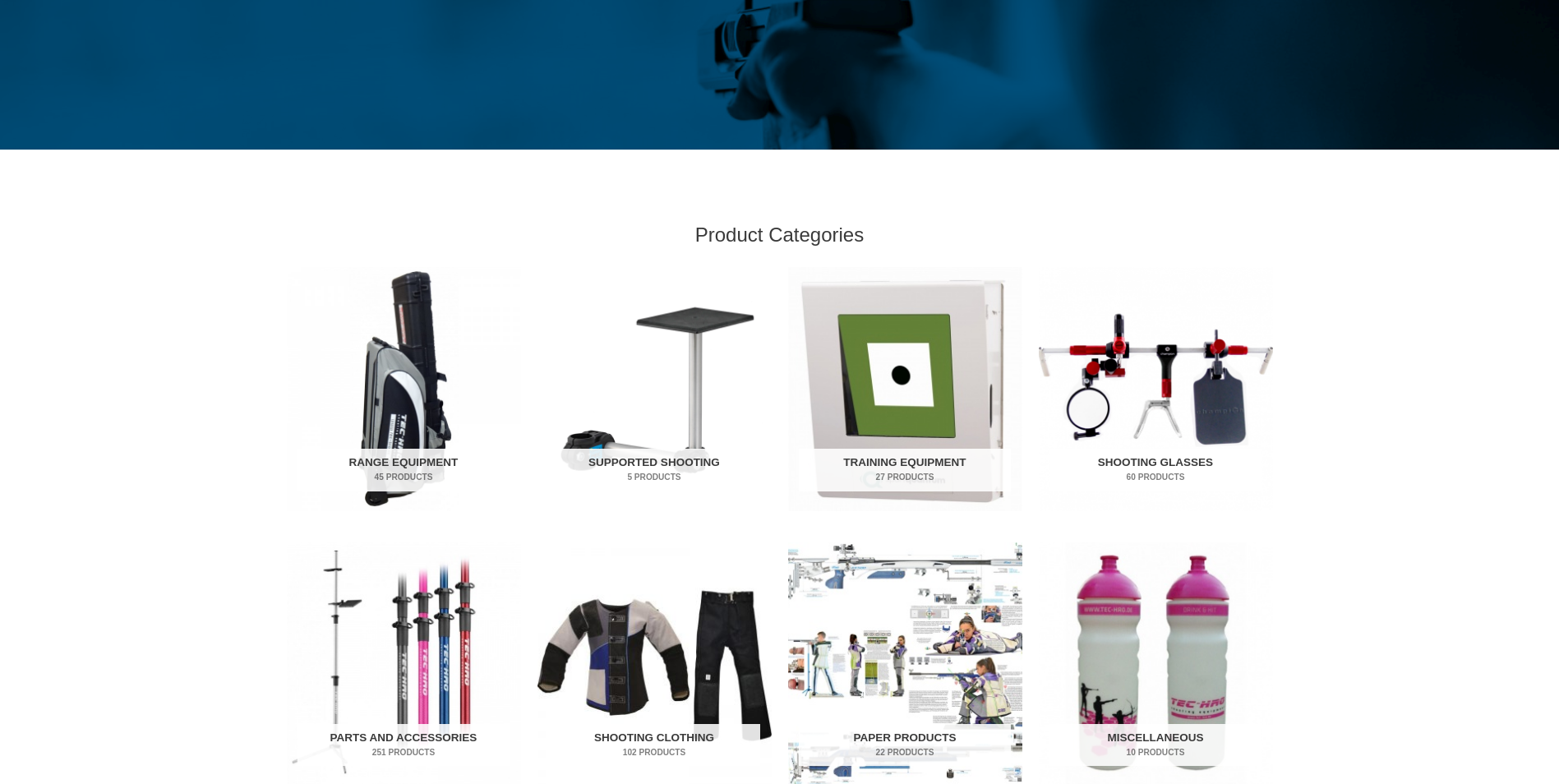
scroll to position [329, 0]
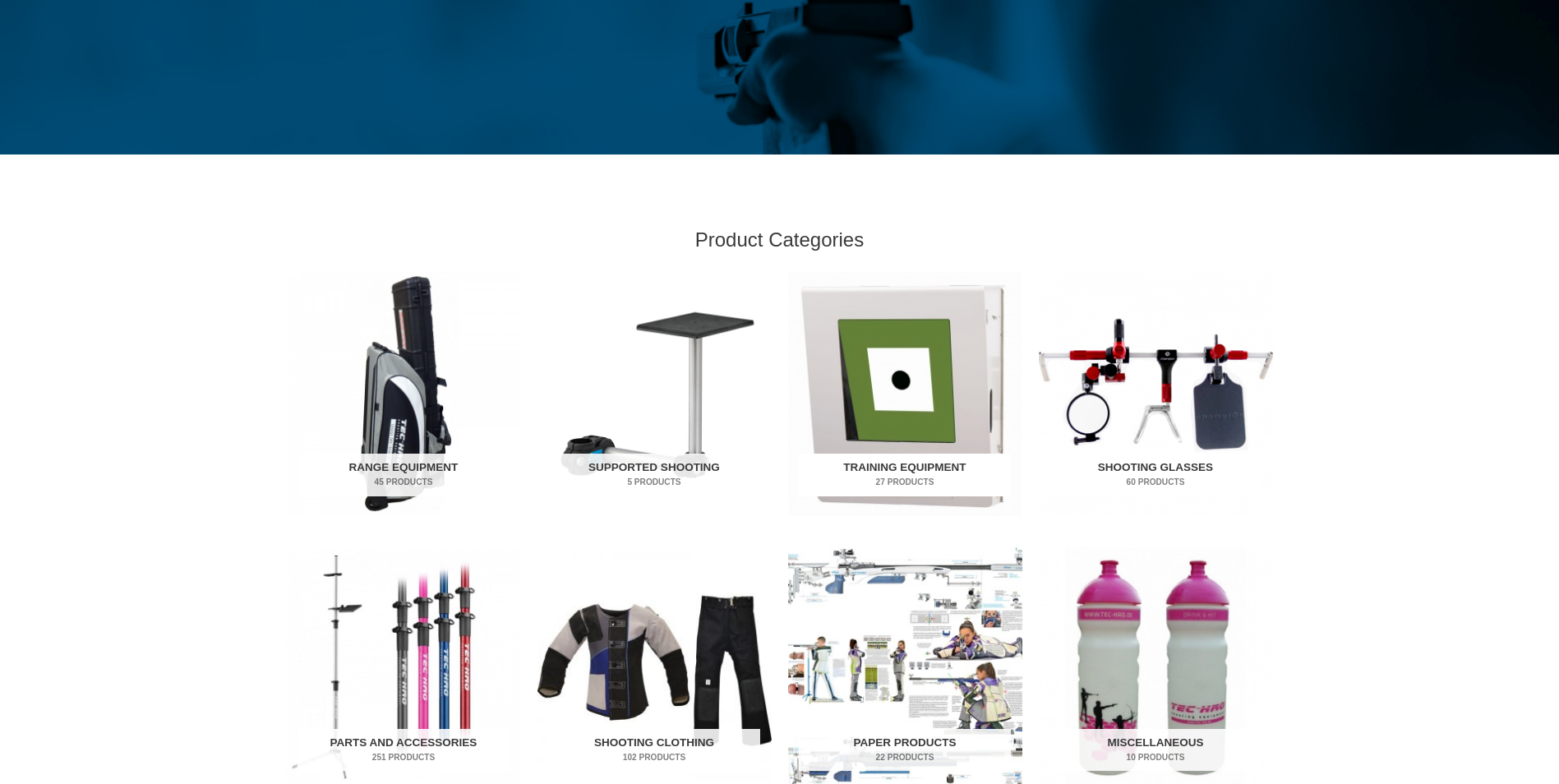
click at [892, 370] on img "Visit product category Training Equipment" at bounding box center [906, 394] width 234 height 244
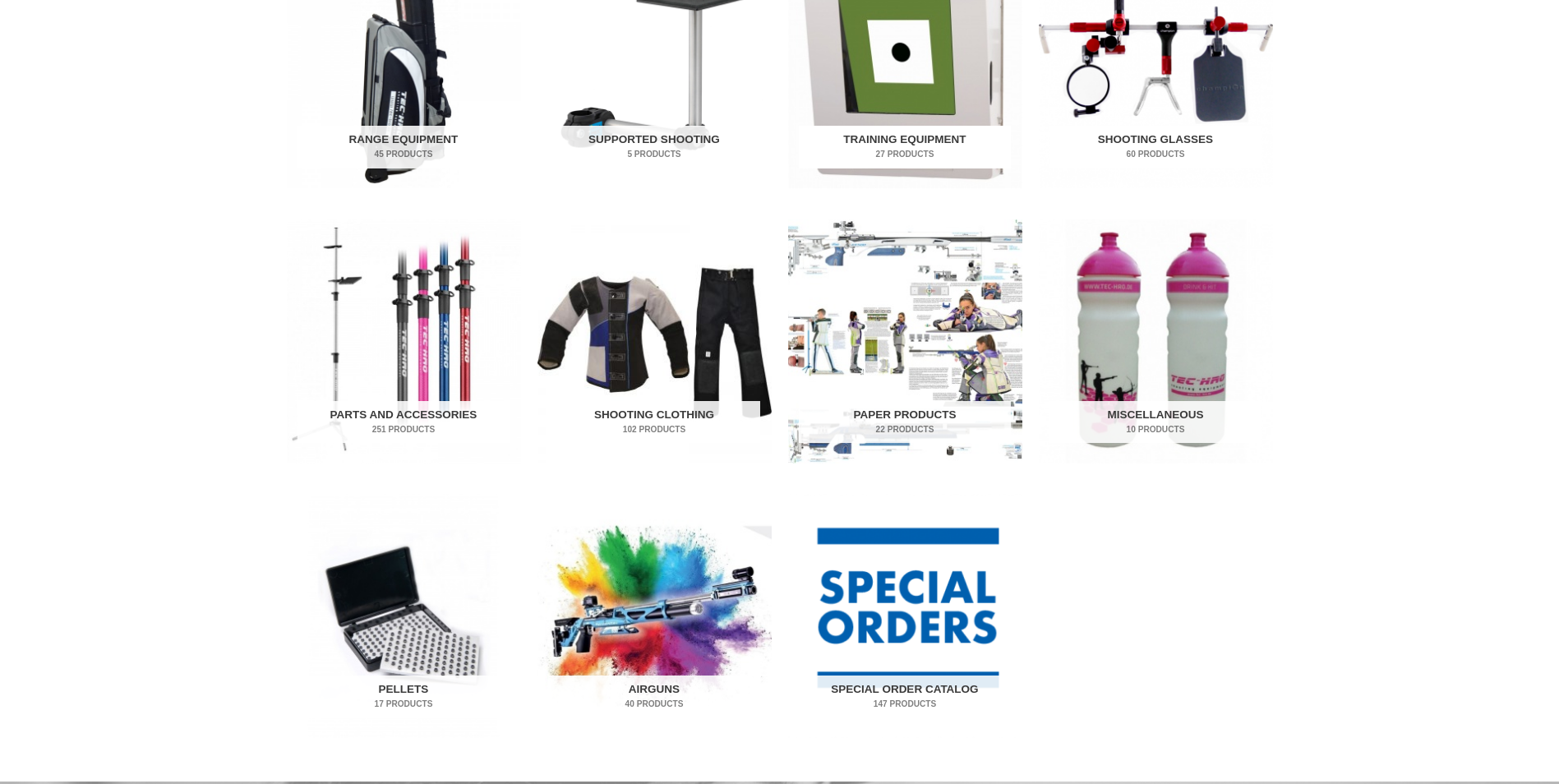
scroll to position [658, 0]
click at [941, 349] on img "Visit product category Paper Products" at bounding box center [906, 341] width 234 height 244
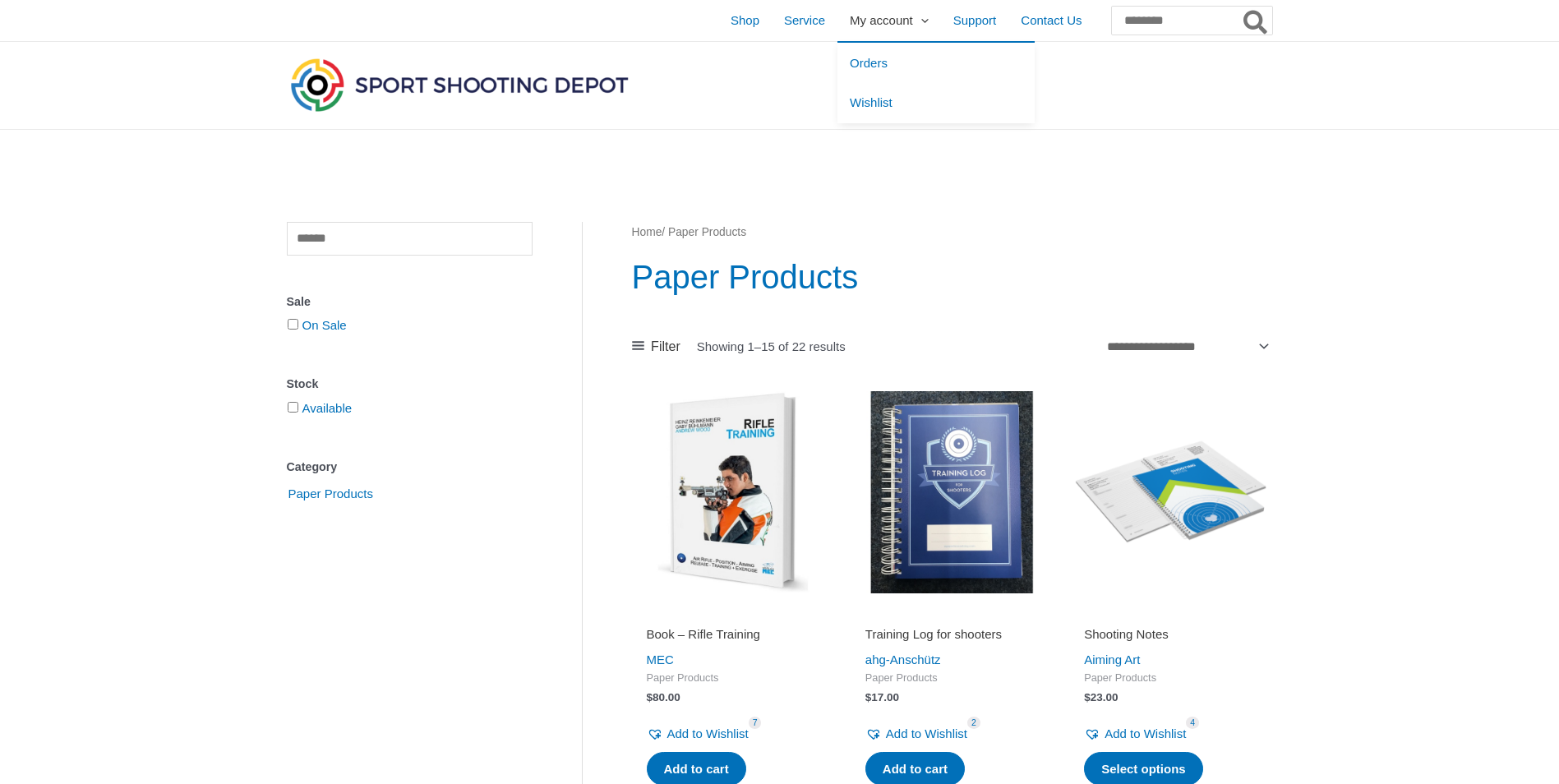
click at [913, 26] on span "Menu Toggle" at bounding box center [921, 20] width 15 height 14
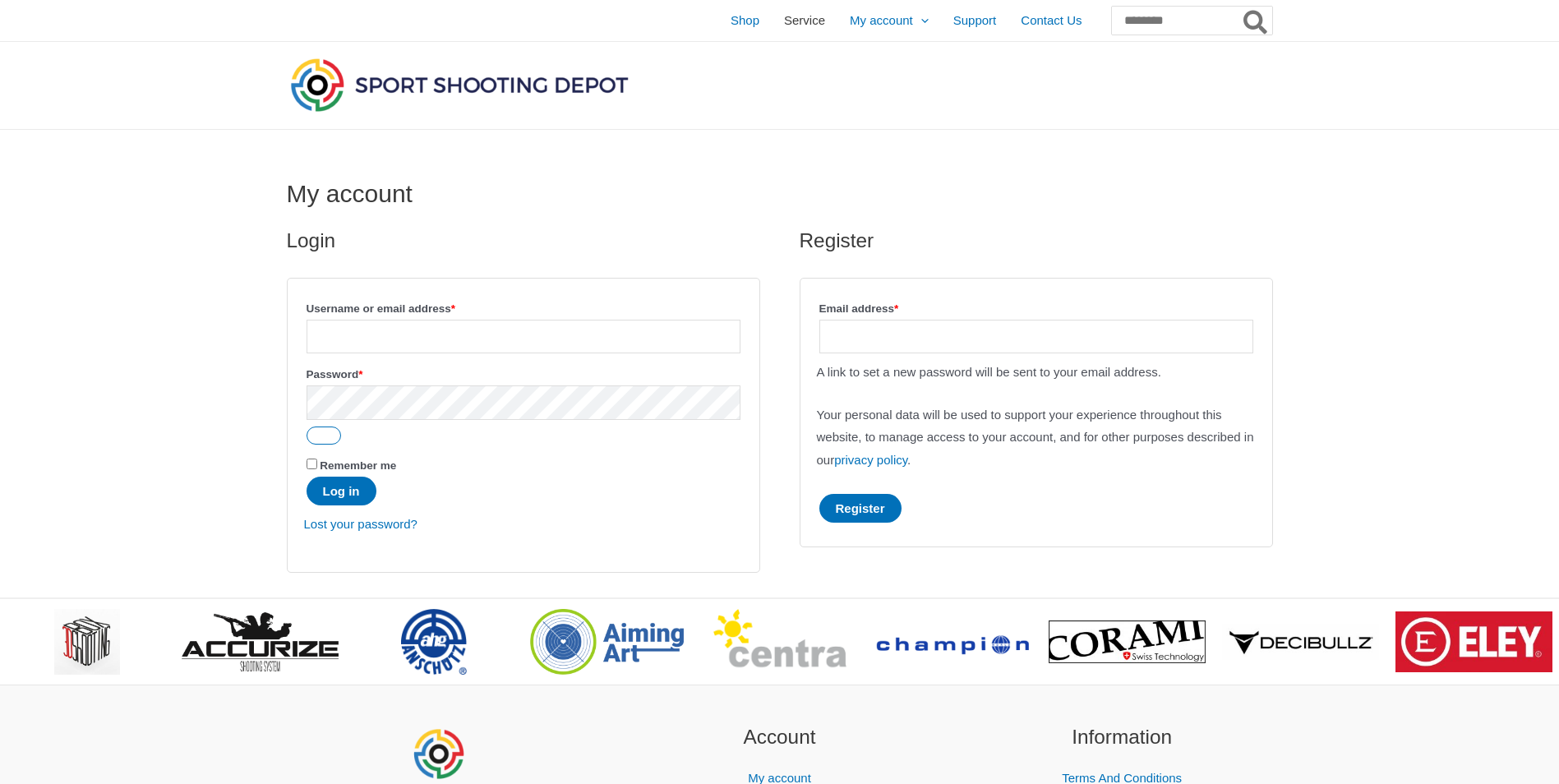
click at [784, 26] on span "Service" at bounding box center [805, 20] width 41 height 41
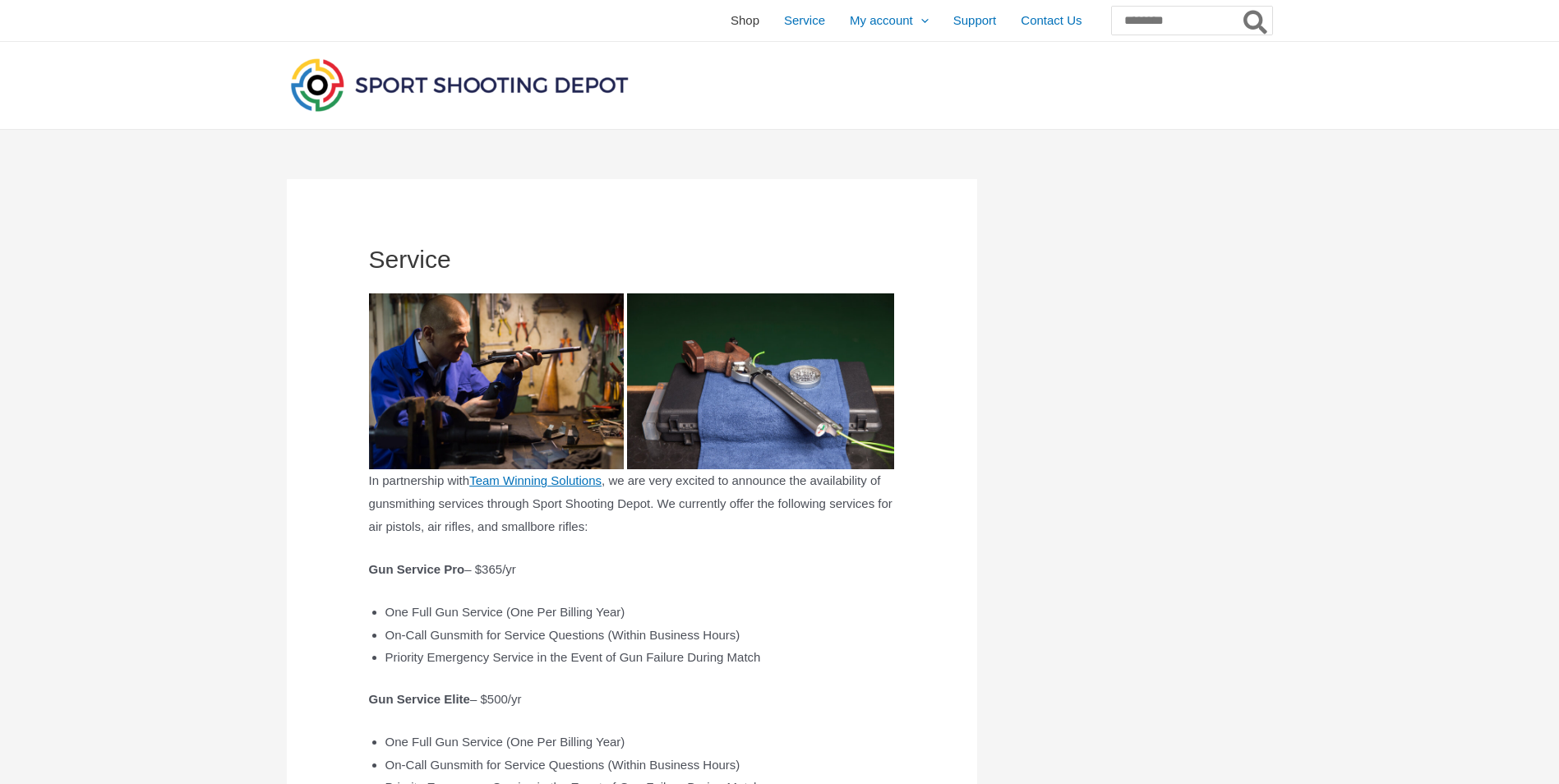
click at [730, 26] on span "Shop" at bounding box center [745, 20] width 29 height 41
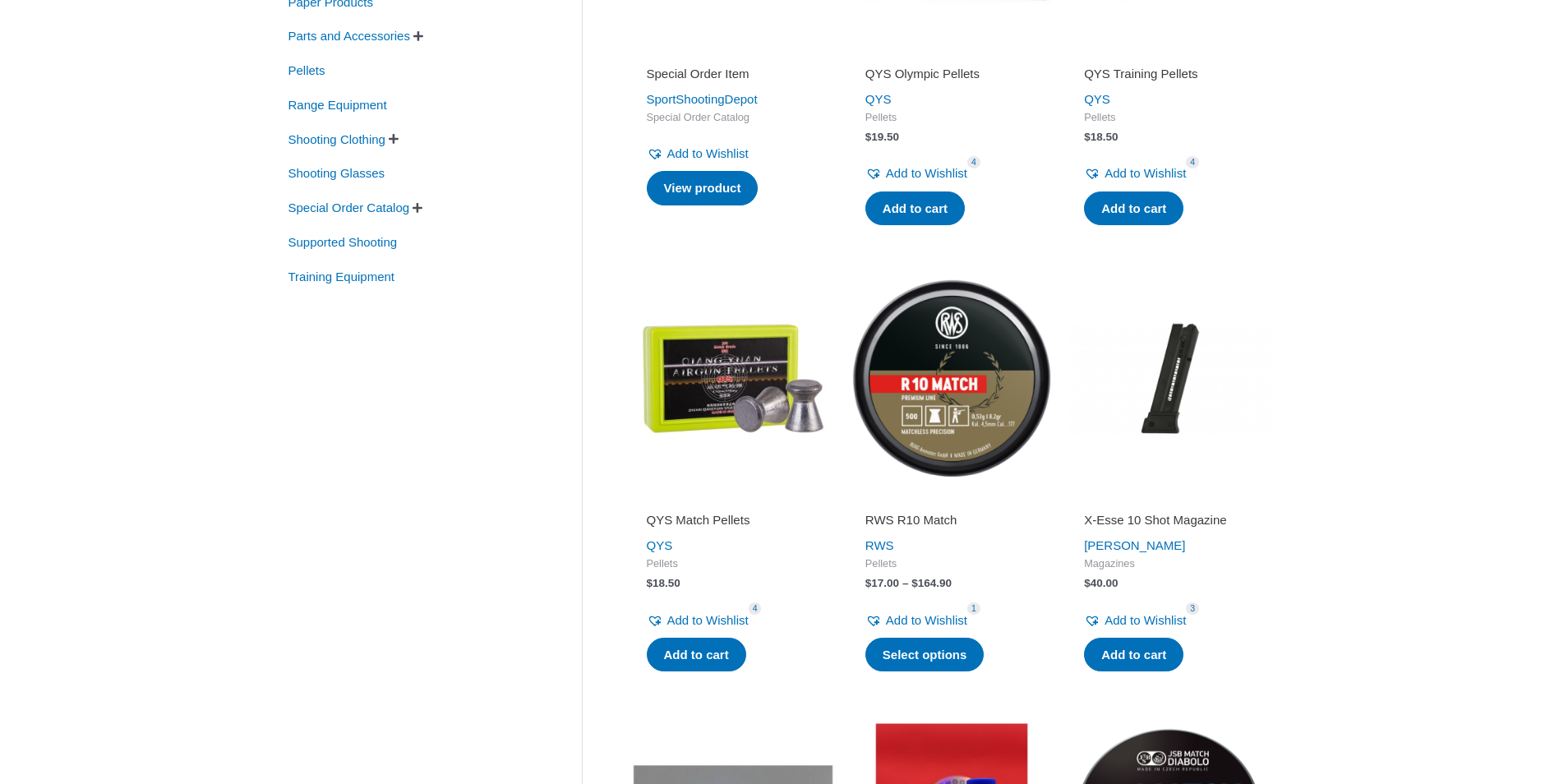
scroll to position [575, 0]
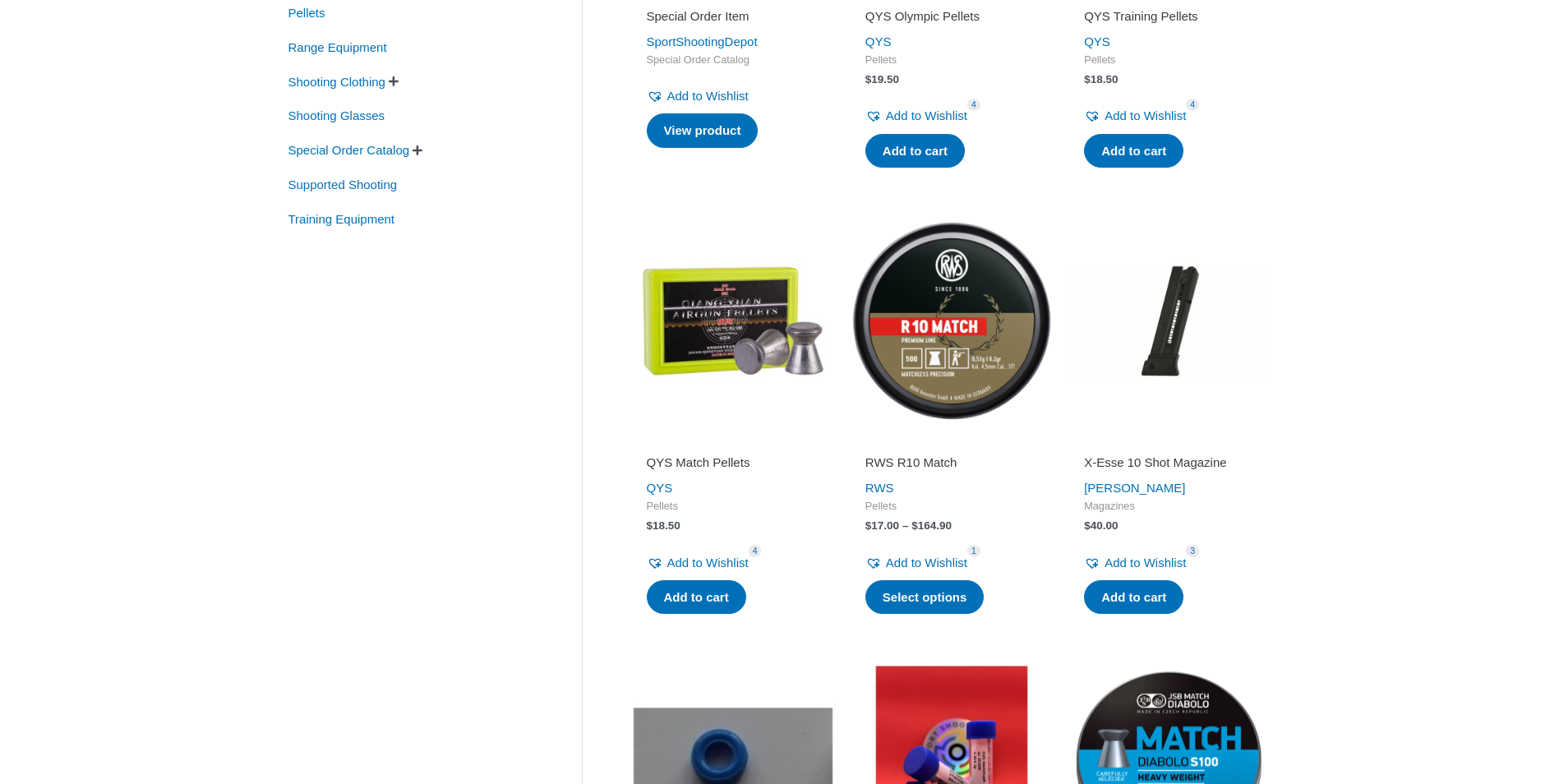
click at [698, 345] on img at bounding box center [733, 320] width 202 height 202
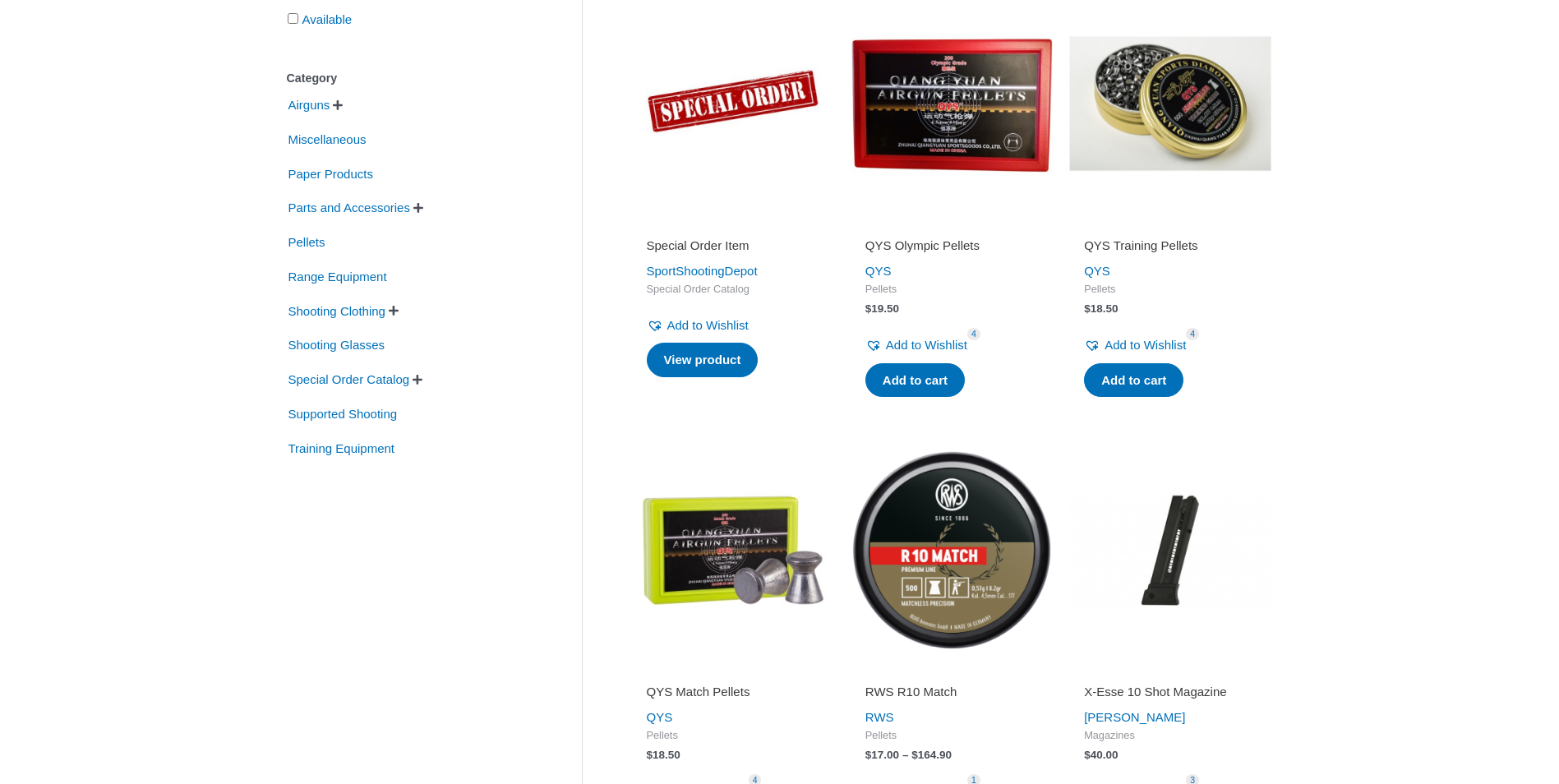
scroll to position [82, 0]
